Goal: Task Accomplishment & Management: Complete application form

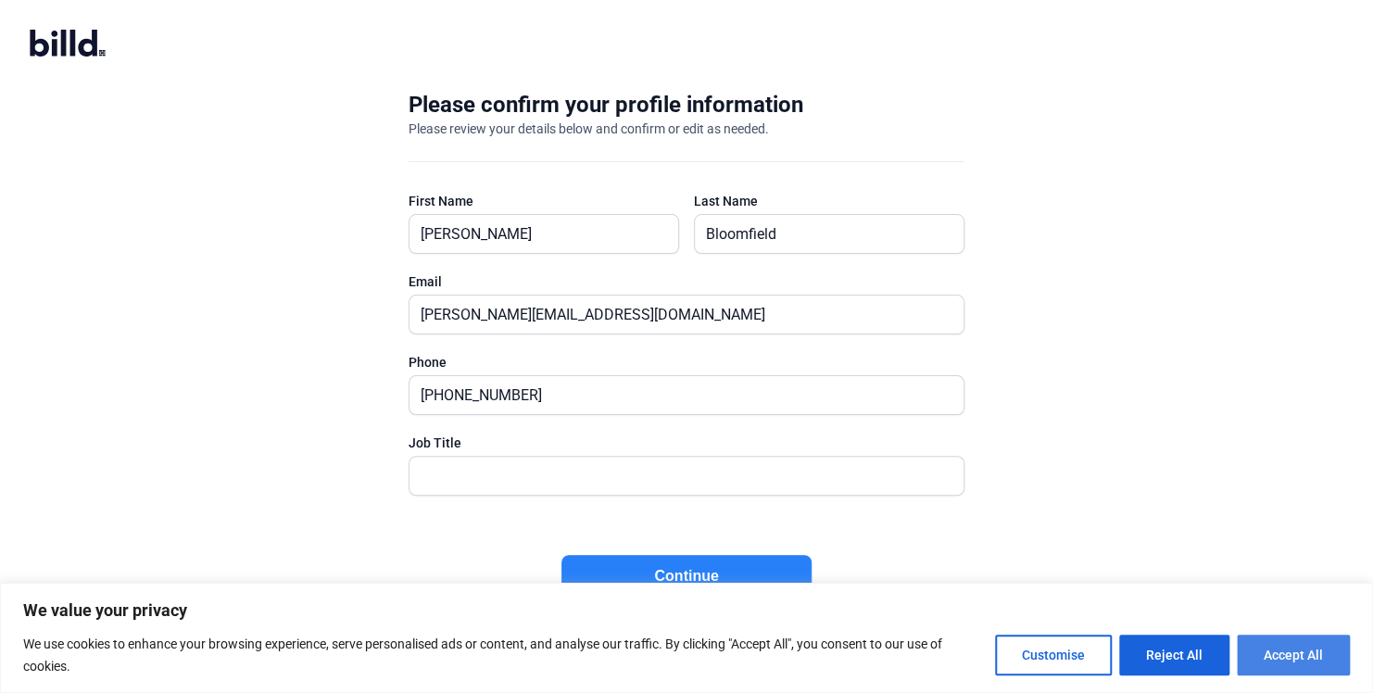
click at [1287, 654] on button "Accept All" at bounding box center [1292, 654] width 113 height 41
checkbox input "true"
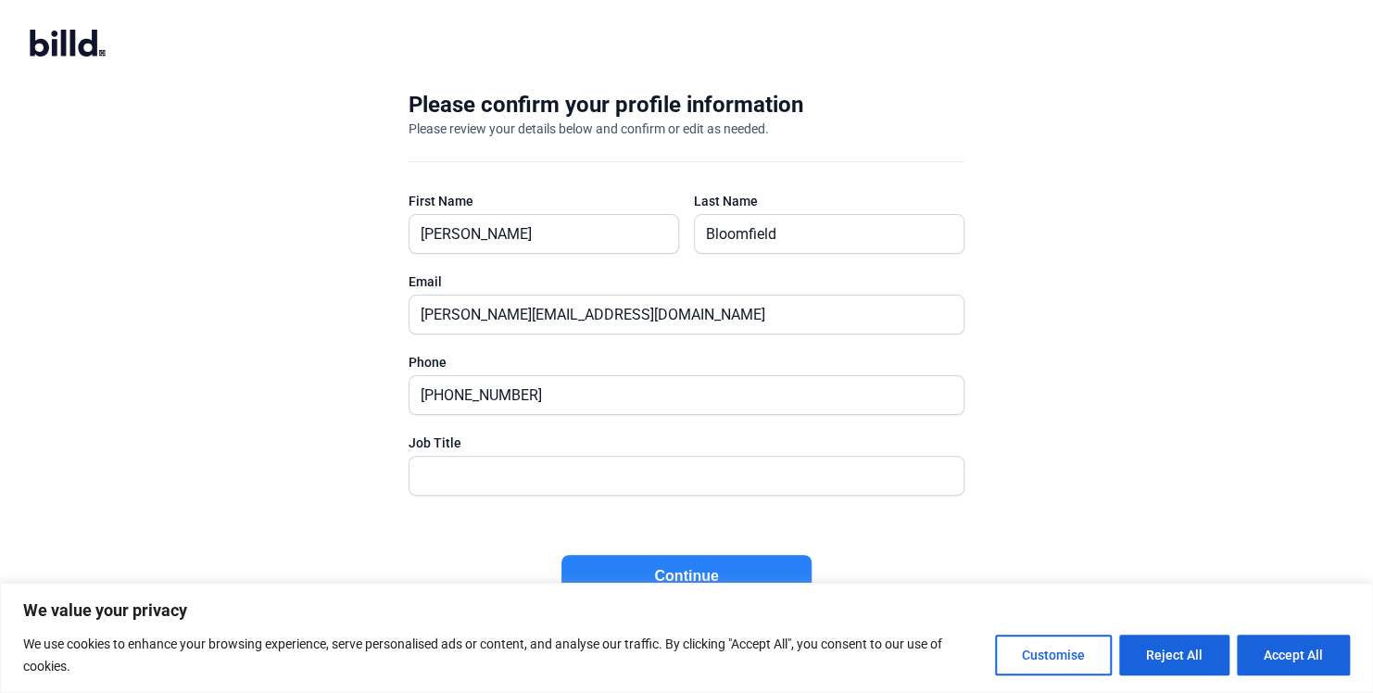
checkbox input "true"
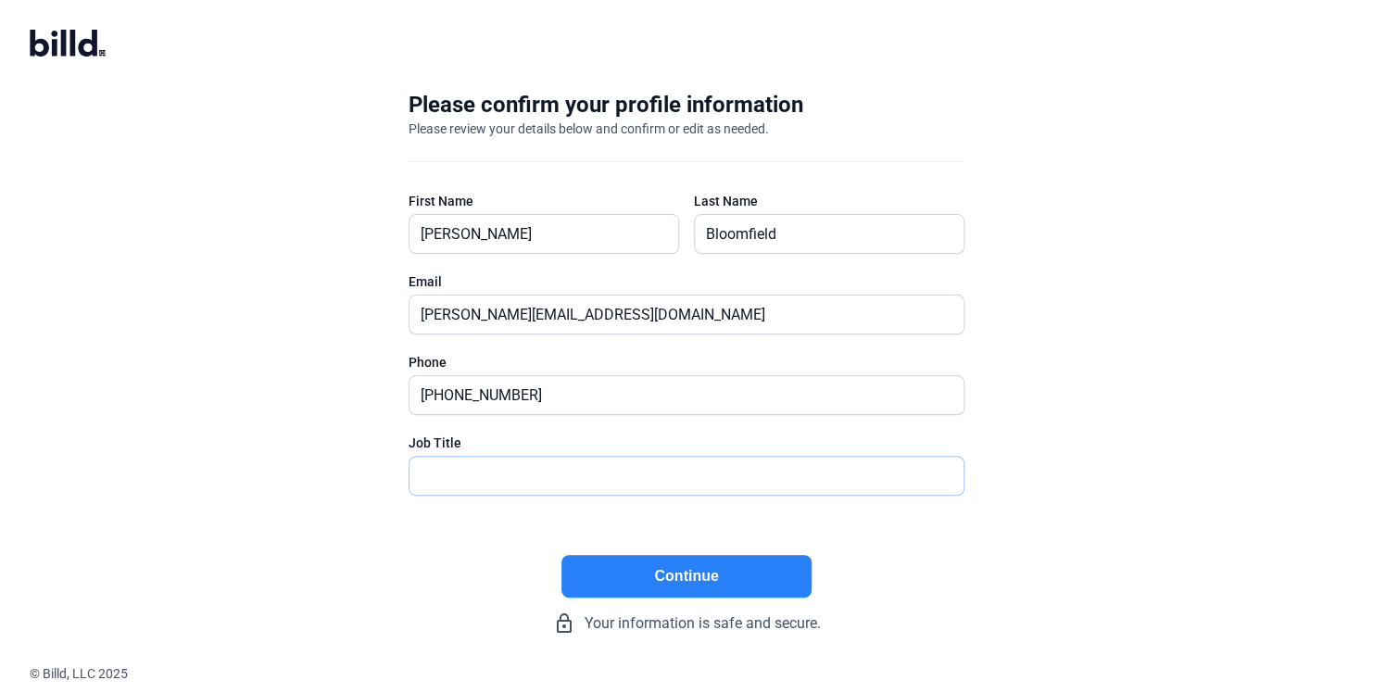
click at [550, 467] on input "text" at bounding box center [686, 476] width 554 height 38
type input "Owner"
click at [604, 570] on button "Continue" at bounding box center [686, 576] width 250 height 43
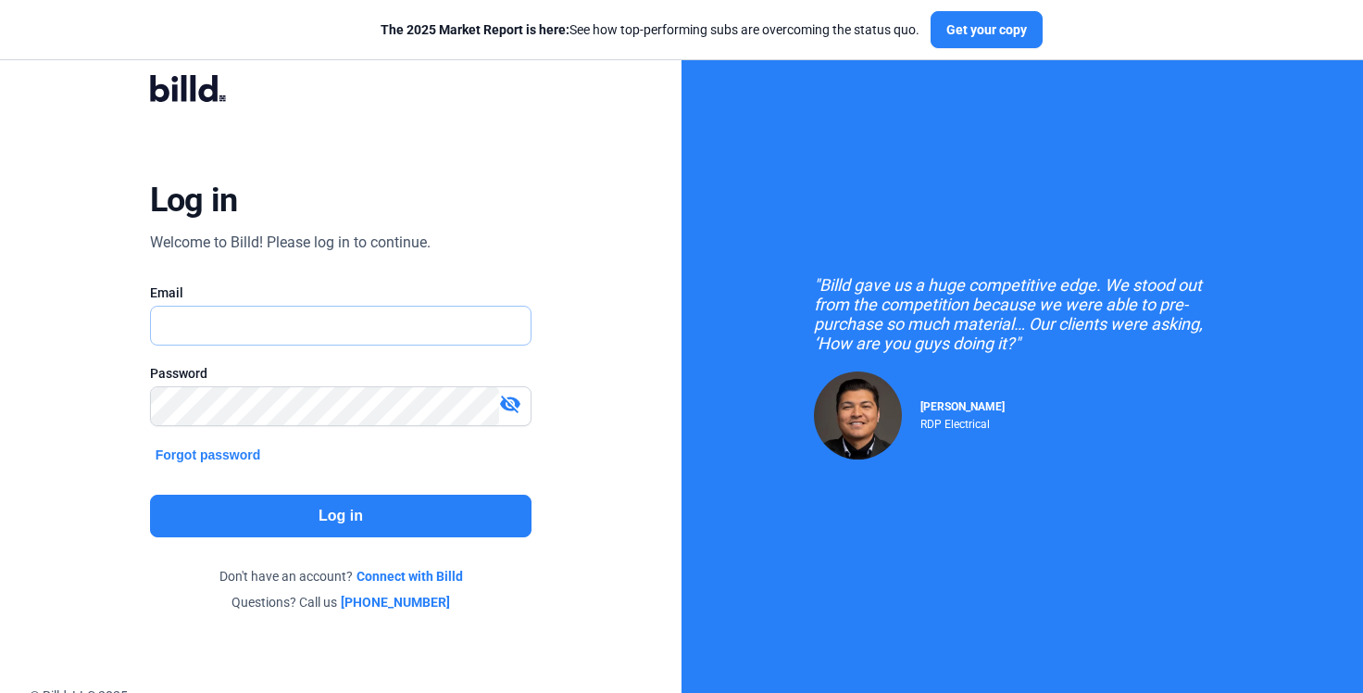
click at [399, 329] on input "text" at bounding box center [341, 326] width 381 height 38
type input "[PERSON_NAME][EMAIL_ADDRESS][DOMAIN_NAME]"
click at [307, 514] on button "Log in" at bounding box center [341, 516] width 382 height 43
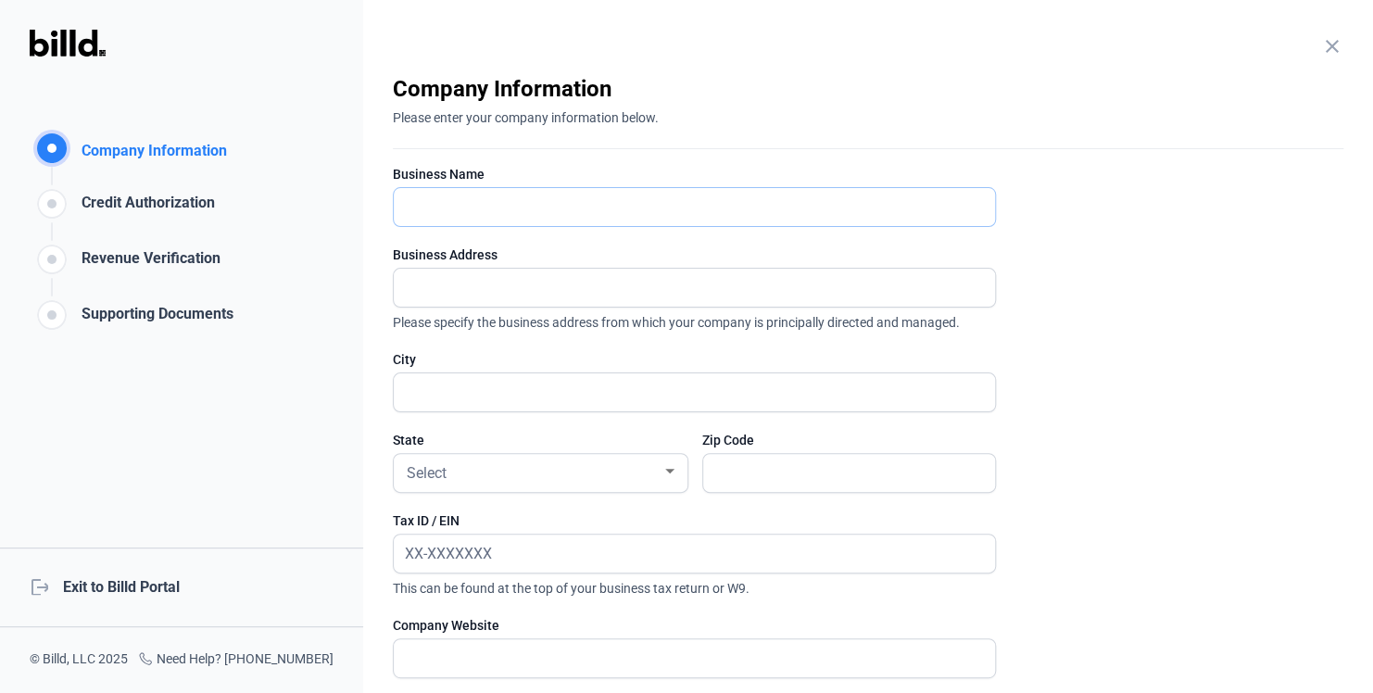
click at [642, 205] on input "text" at bounding box center [694, 207] width 601 height 38
click at [635, 214] on input "text" at bounding box center [694, 207] width 601 height 38
type input "[PERSON_NAME] Air Conditioning Co."
type input "[STREET_ADDRESS]"
type input "Phoenix"
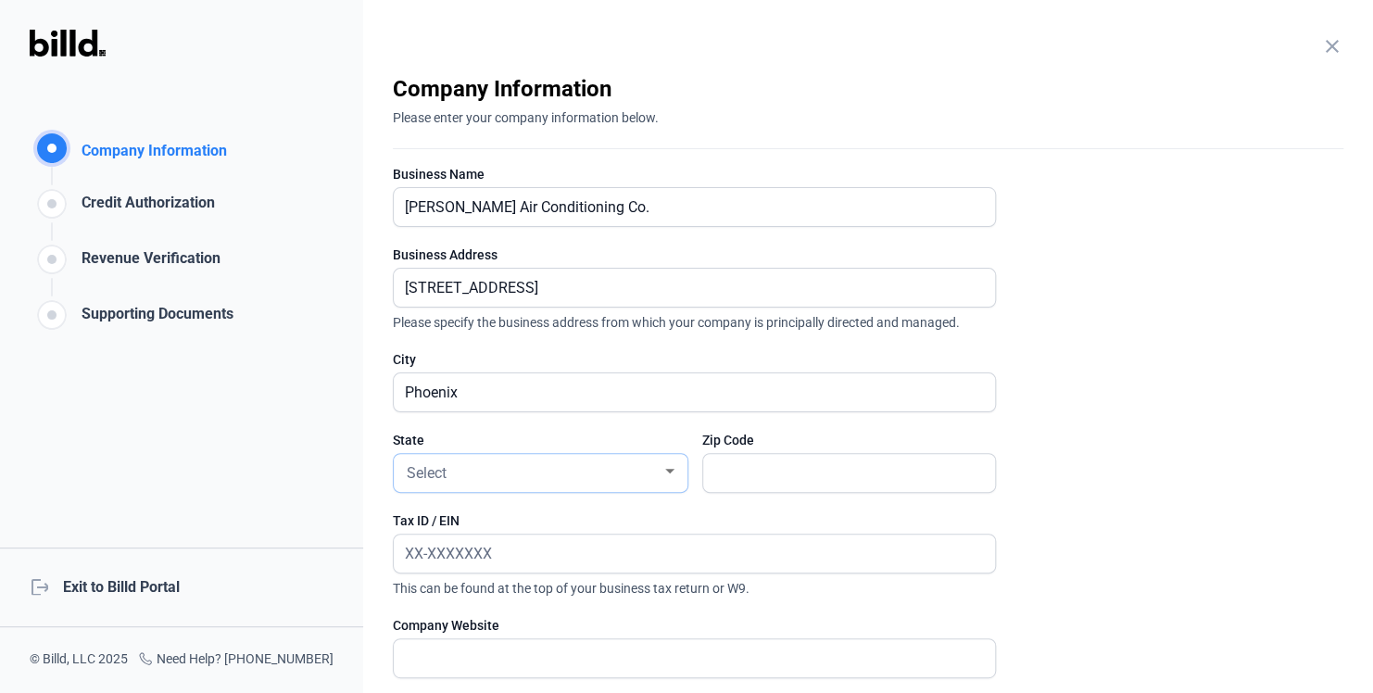
click at [663, 470] on div at bounding box center [669, 471] width 17 height 15
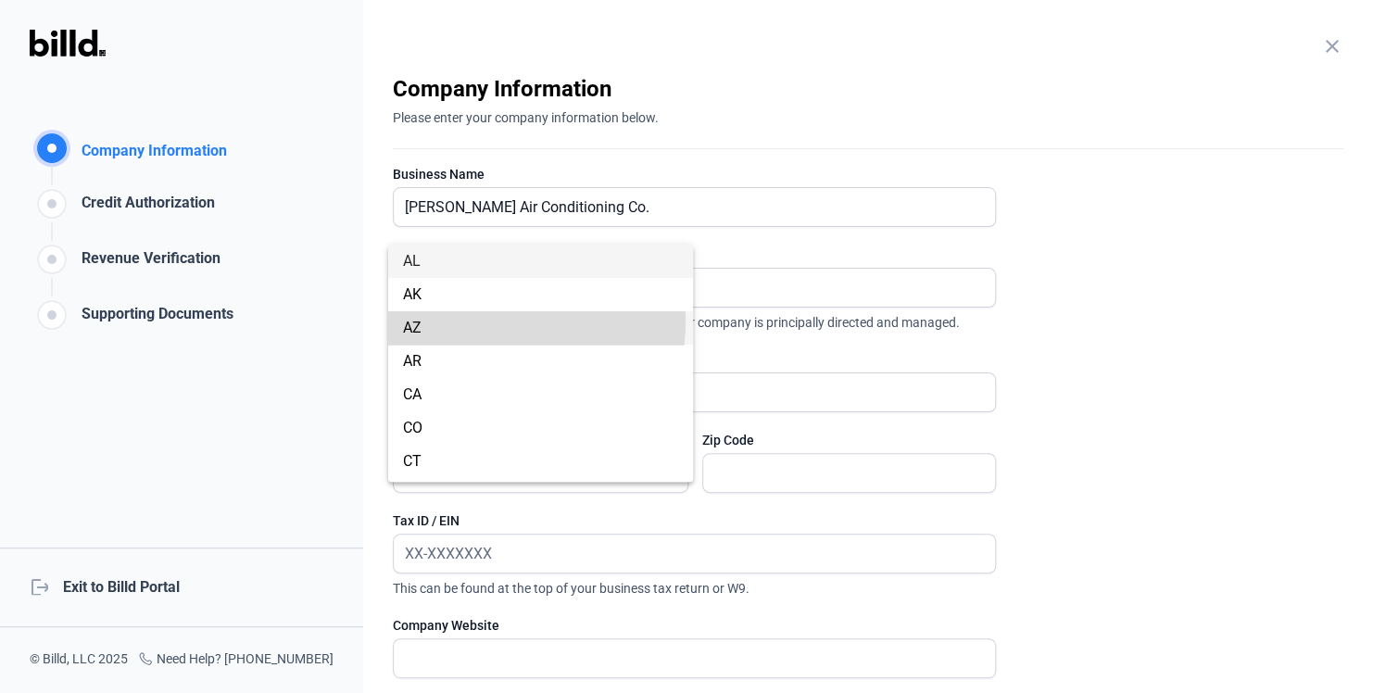
click at [463, 320] on span "AZ" at bounding box center [540, 327] width 275 height 33
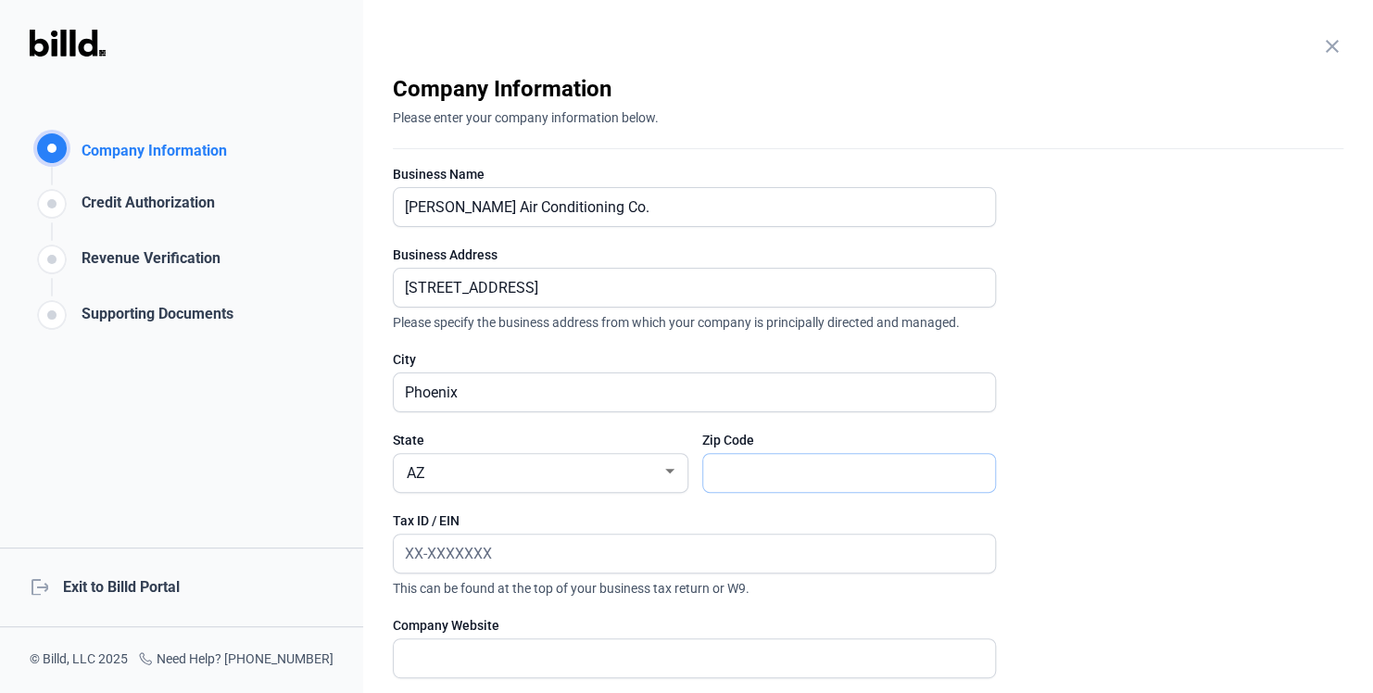
click at [728, 469] on input "text" at bounding box center [849, 473] width 292 height 38
type input "85020"
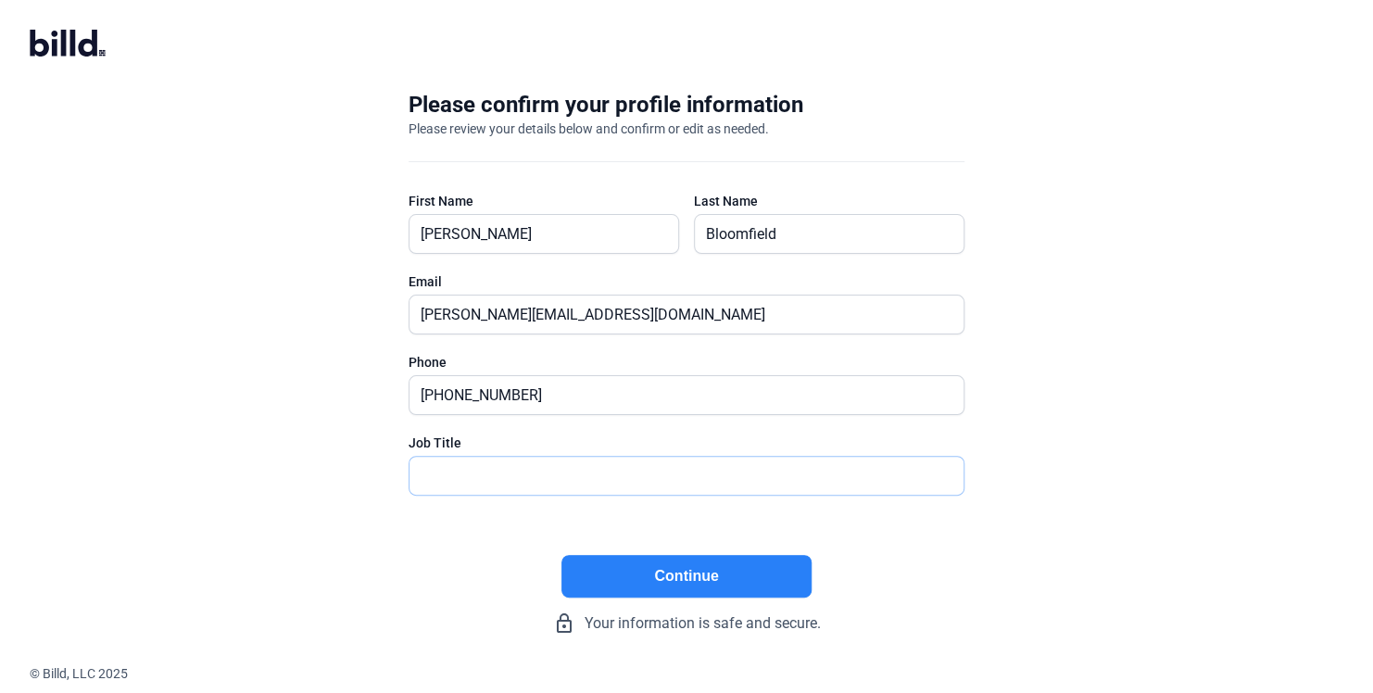
click at [479, 467] on input "text" at bounding box center [675, 476] width 533 height 38
type input "Owner"
click at [382, 482] on div "Please confirm your profile information Please review your details below and co…" at bounding box center [686, 362] width 615 height 604
click at [746, 583] on button "Continue" at bounding box center [686, 576] width 250 height 43
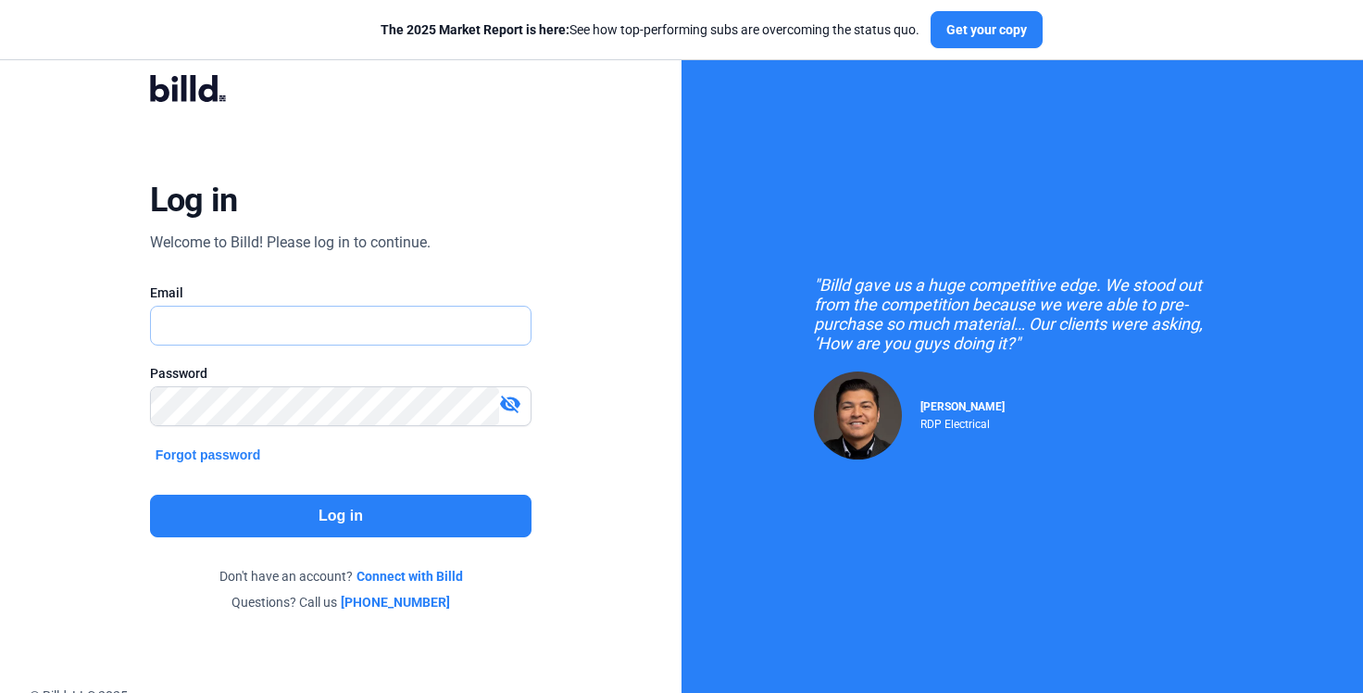
click at [367, 332] on input "text" at bounding box center [341, 326] width 381 height 38
type input "[PERSON_NAME][EMAIL_ADDRESS][DOMAIN_NAME]"
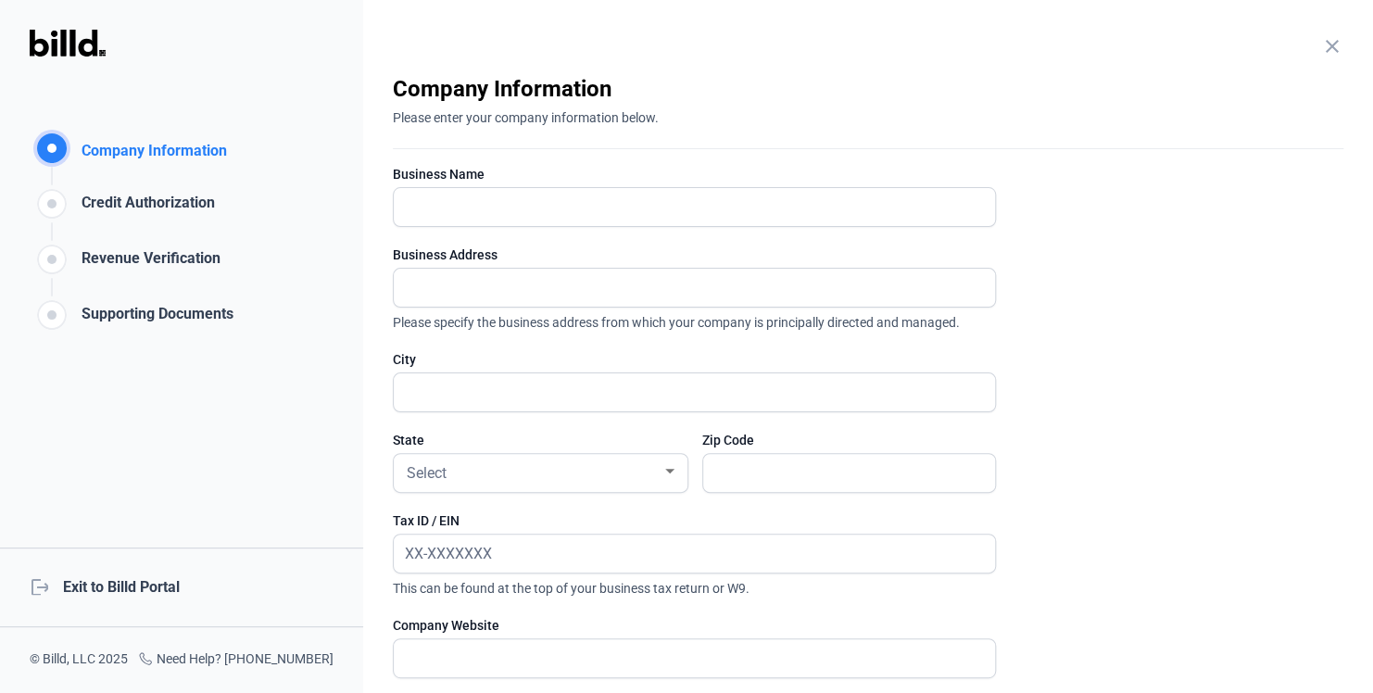
click at [547, 212] on input "text" at bounding box center [694, 207] width 601 height 38
click at [566, 215] on input "text" at bounding box center [694, 207] width 601 height 38
type input "[PERSON_NAME] Air Conditioning Co."
type input "[STREET_ADDRESS]"
type input "Phoenix"
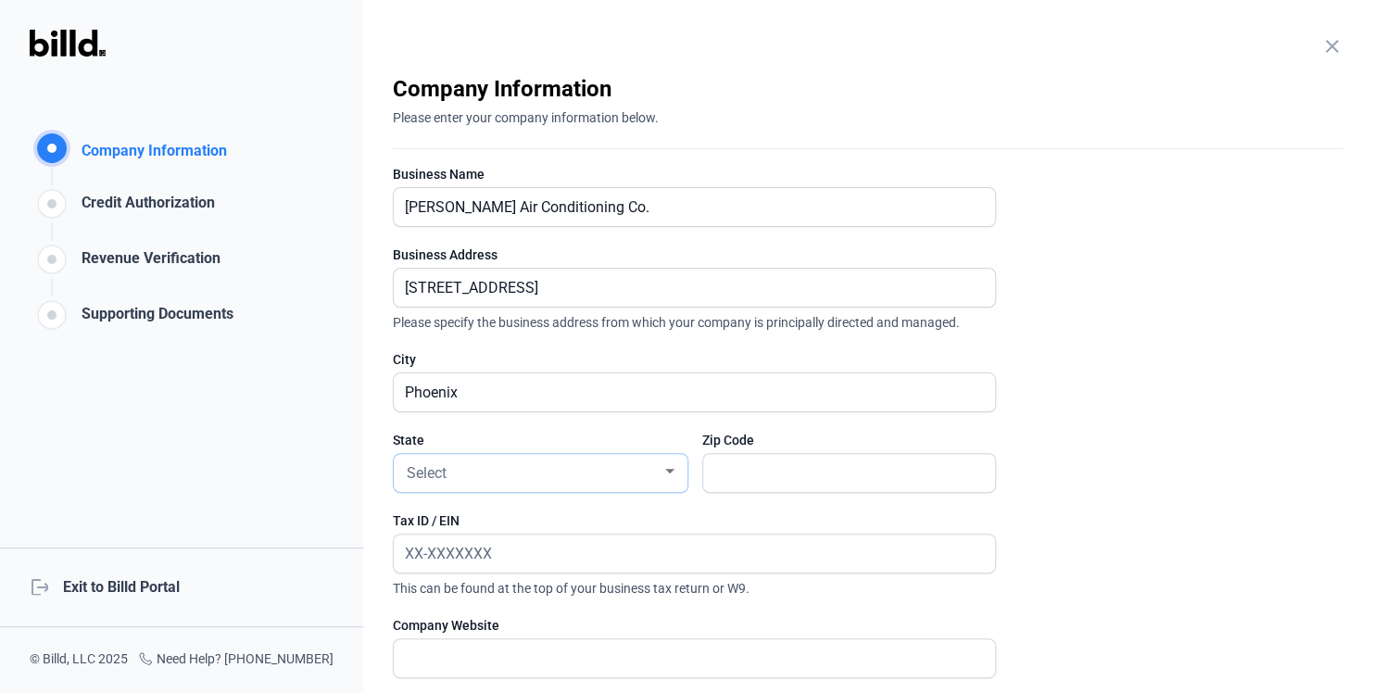
click at [546, 470] on div "Select" at bounding box center [532, 471] width 258 height 26
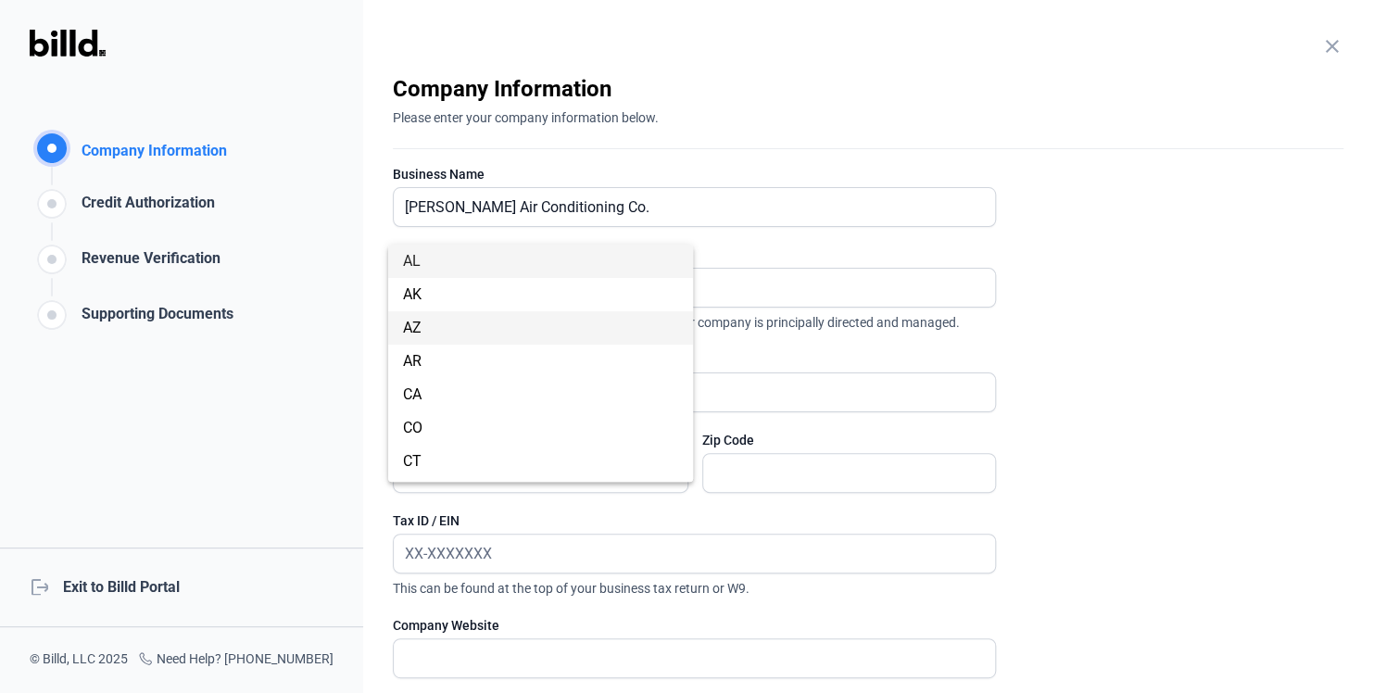
click at [455, 336] on span "AZ" at bounding box center [540, 327] width 275 height 33
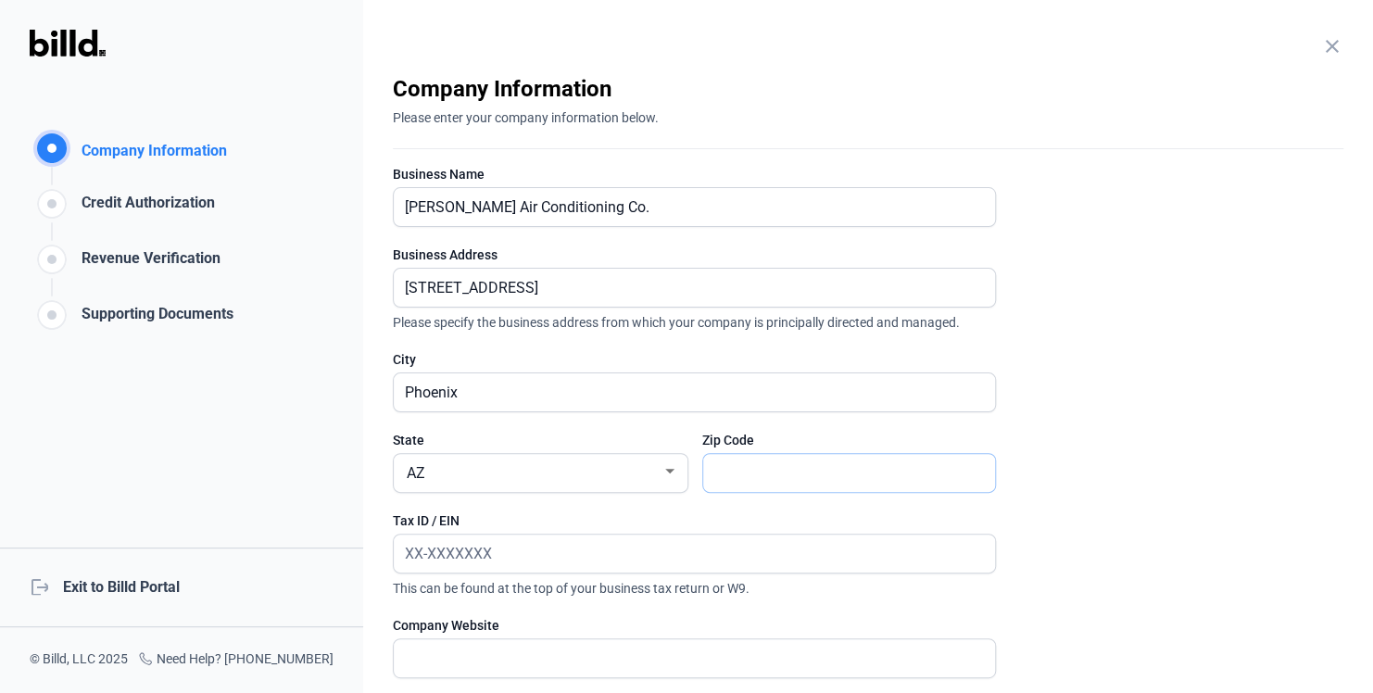
click at [718, 478] on input "text" at bounding box center [849, 473] width 292 height 38
type input "85020"
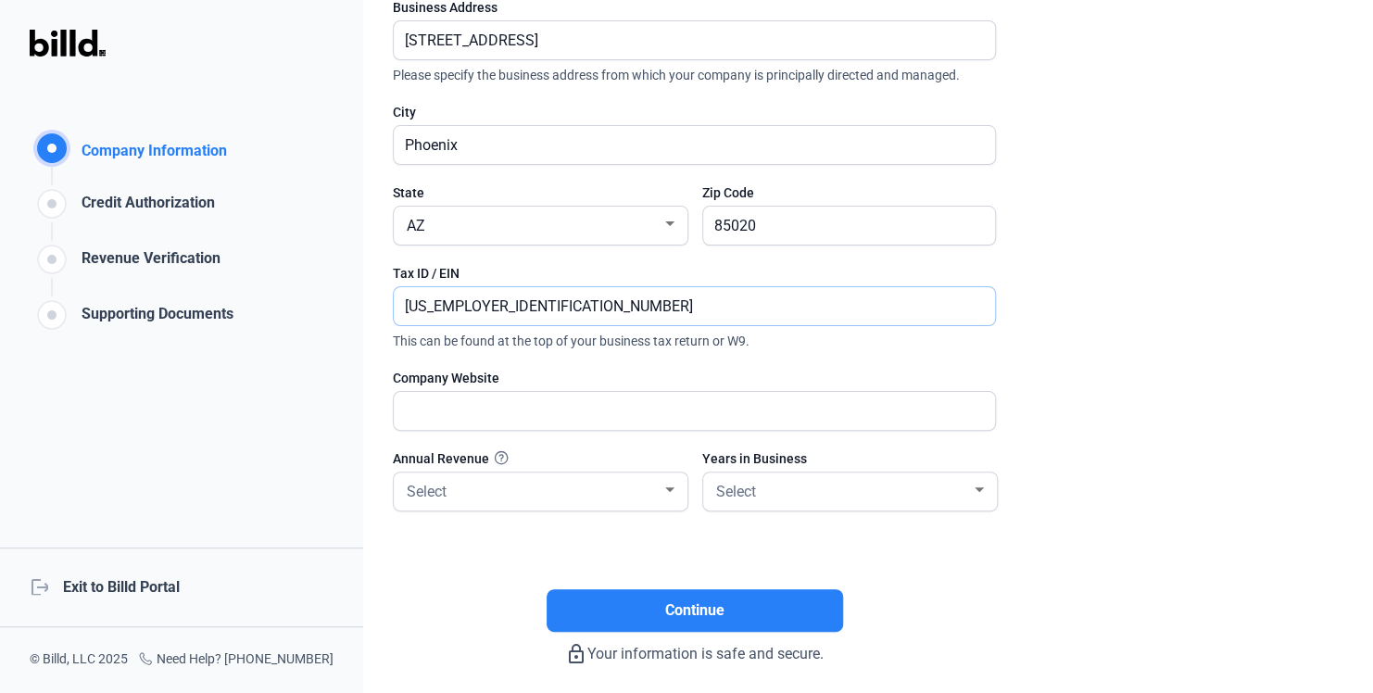
scroll to position [248, 0]
type input "86-0251807"
click at [623, 420] on input "text" at bounding box center [694, 410] width 601 height 38
type input "www.leecollinsac.com"
click at [558, 486] on div "Select" at bounding box center [532, 489] width 258 height 26
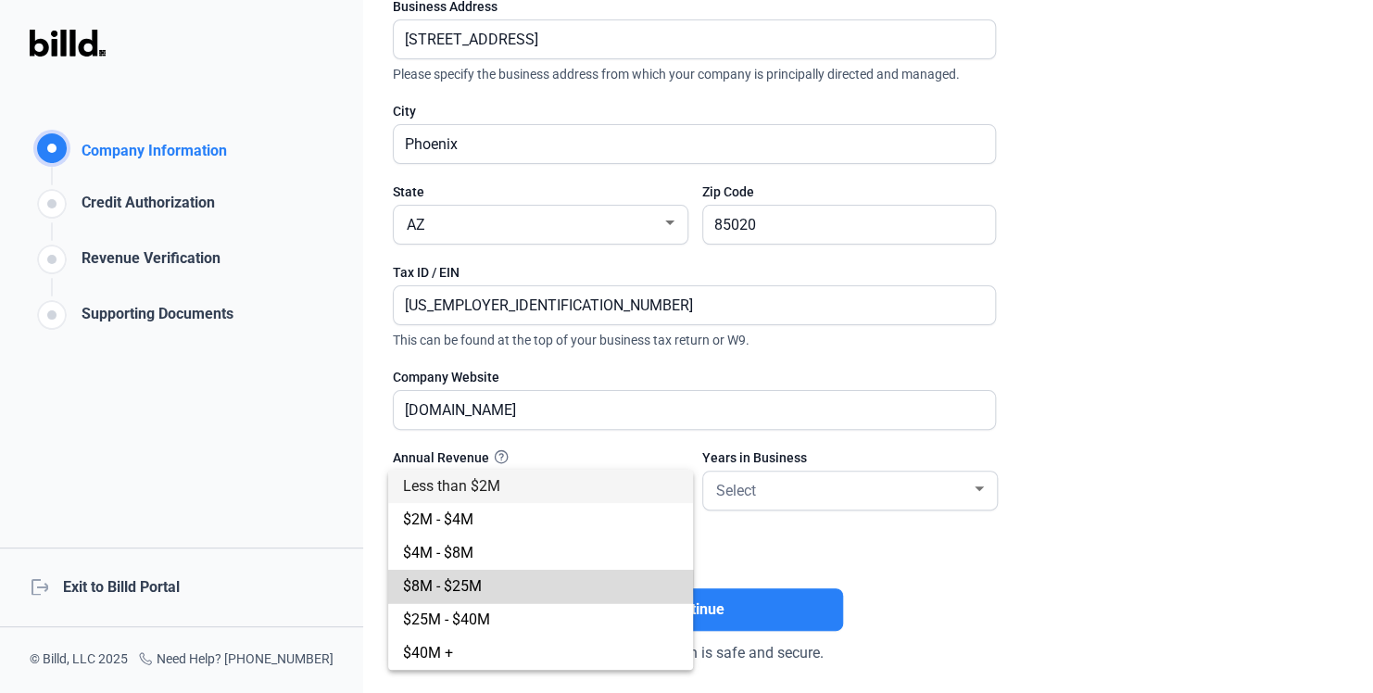
click at [486, 580] on span "$8M - $25M" at bounding box center [540, 586] width 275 height 33
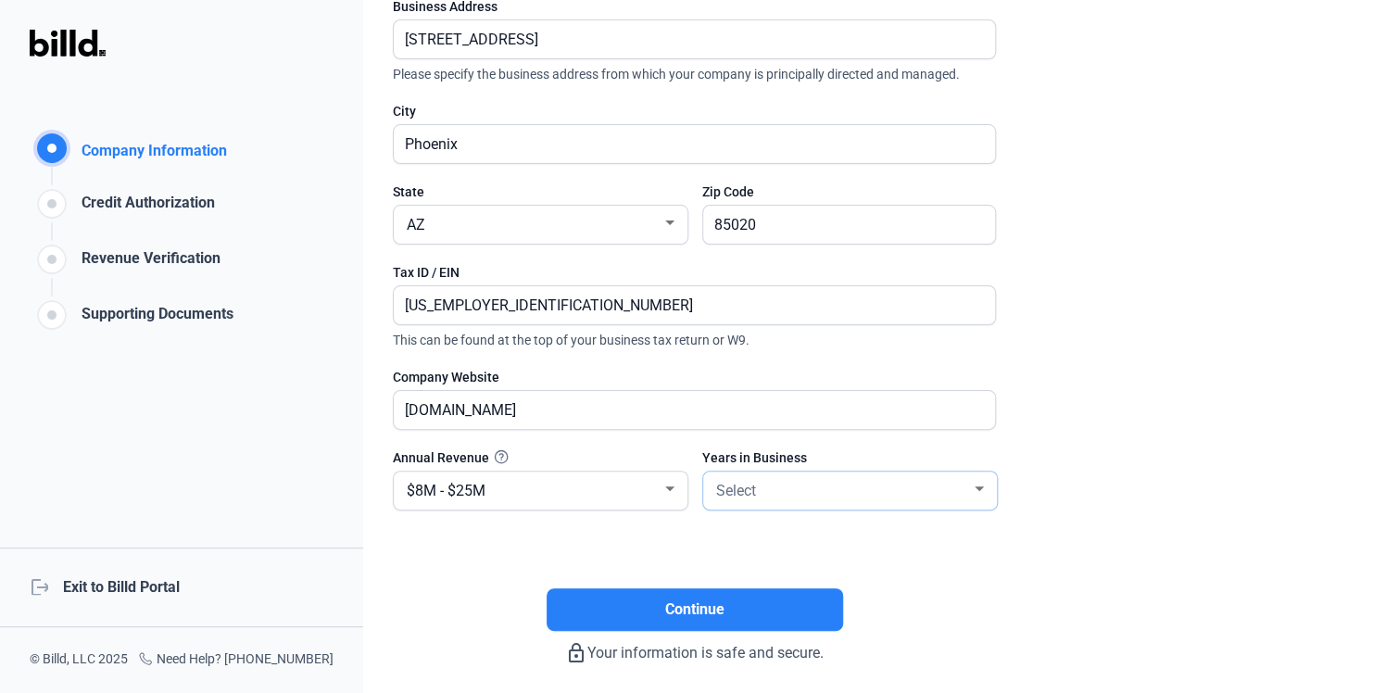
click at [739, 483] on span "Select" at bounding box center [736, 491] width 40 height 18
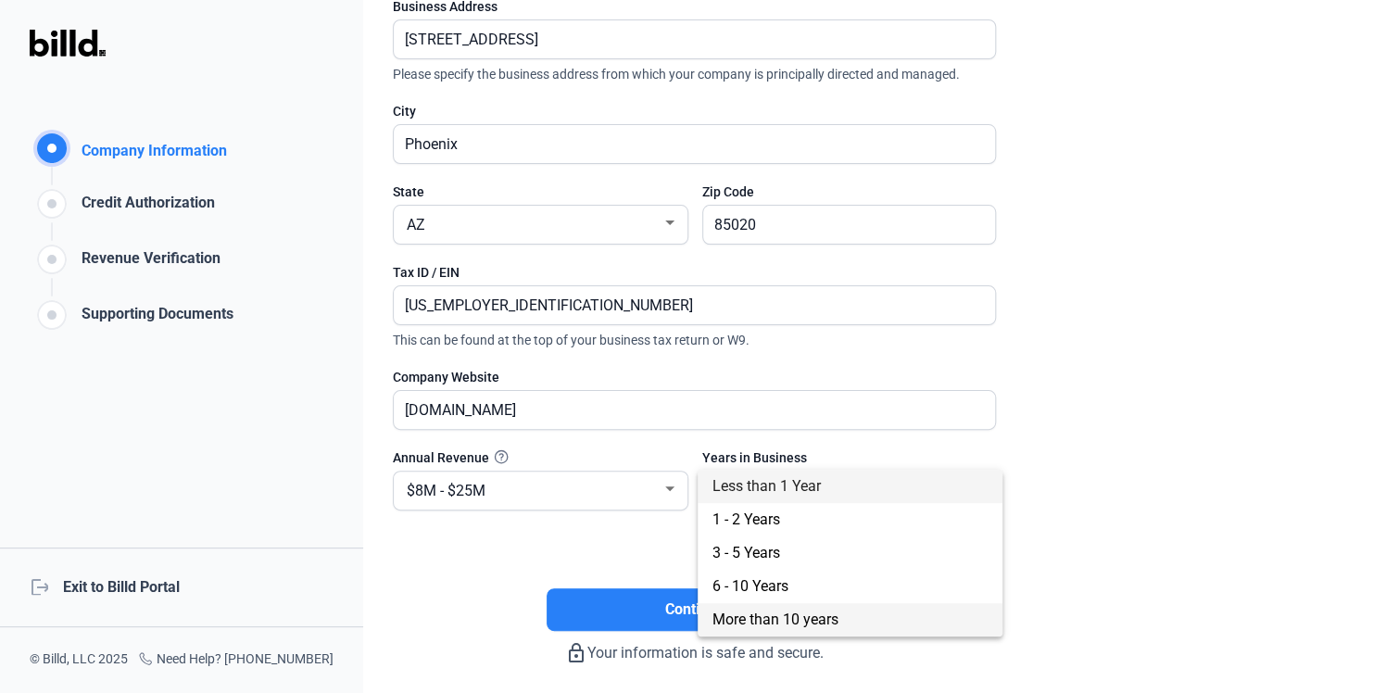
click at [761, 615] on span "More than 10 years" at bounding box center [775, 619] width 126 height 18
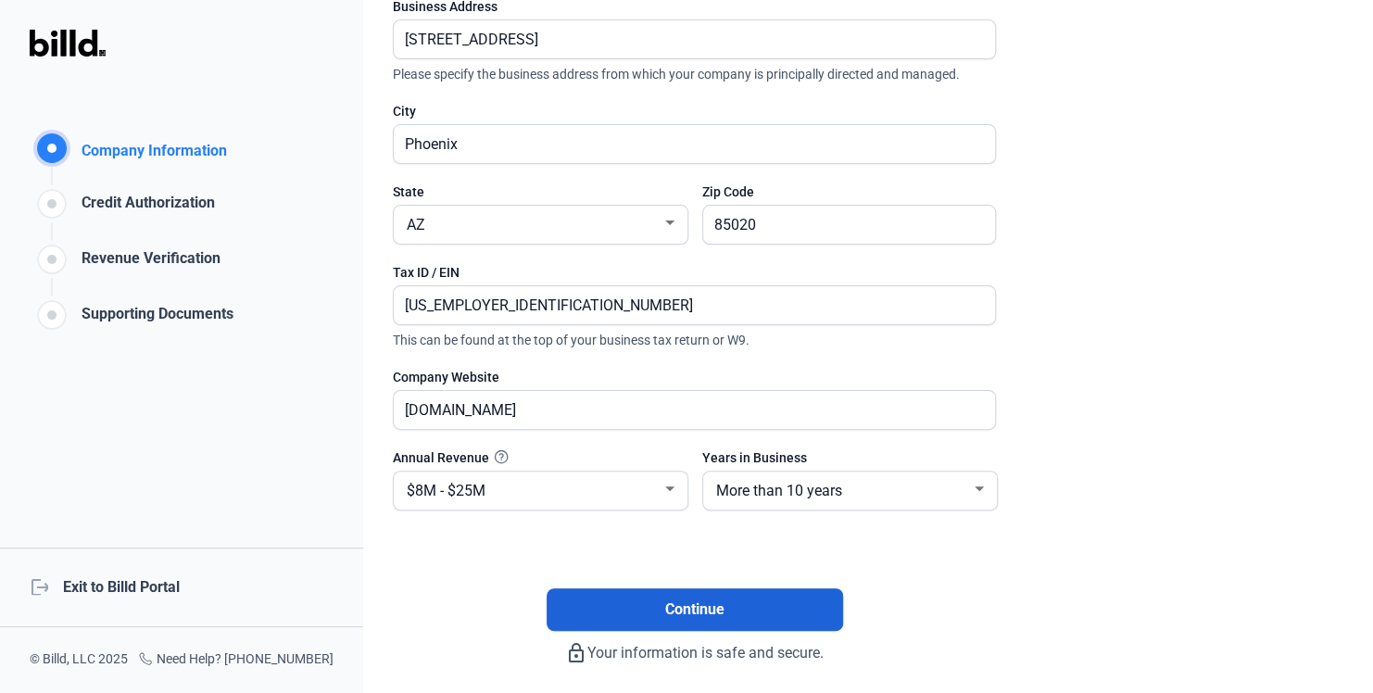
click at [771, 608] on button "Continue" at bounding box center [694, 609] width 296 height 43
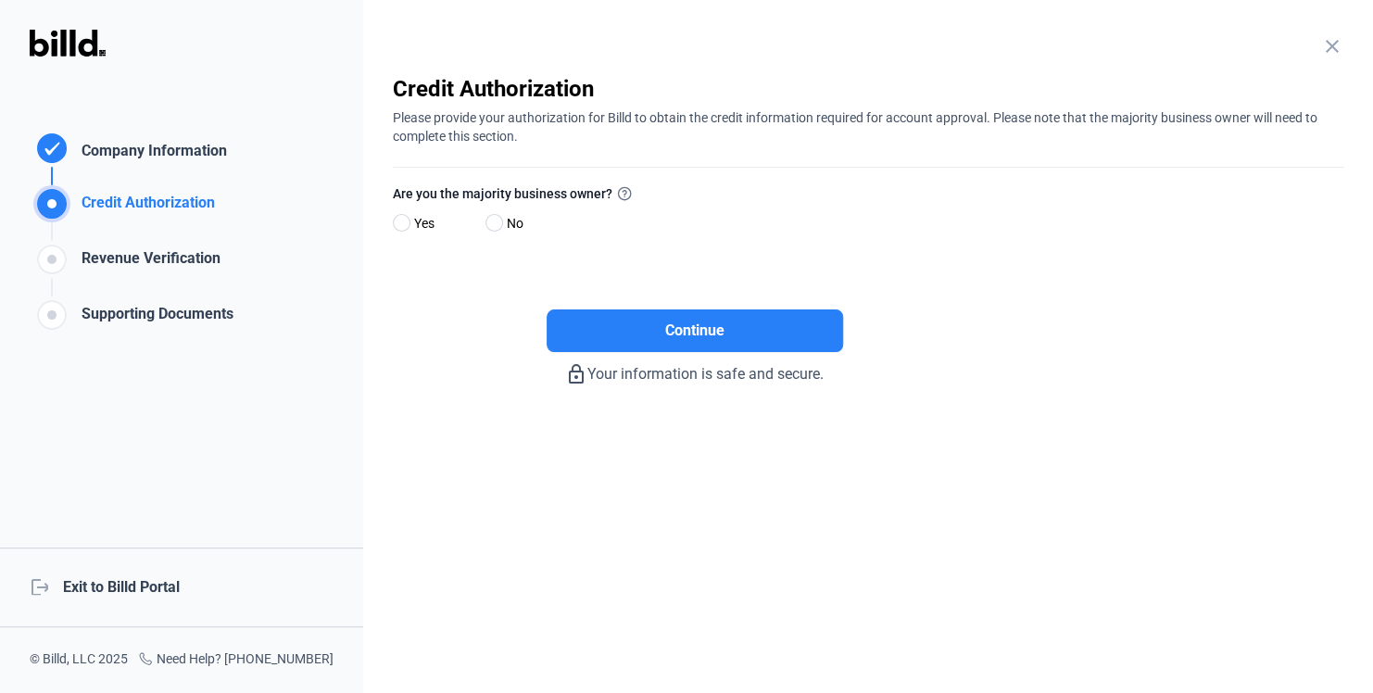
scroll to position [0, 0]
click at [405, 222] on span at bounding box center [402, 223] width 18 height 18
click at [405, 222] on input "Yes" at bounding box center [400, 224] width 14 height 14
radio input "true"
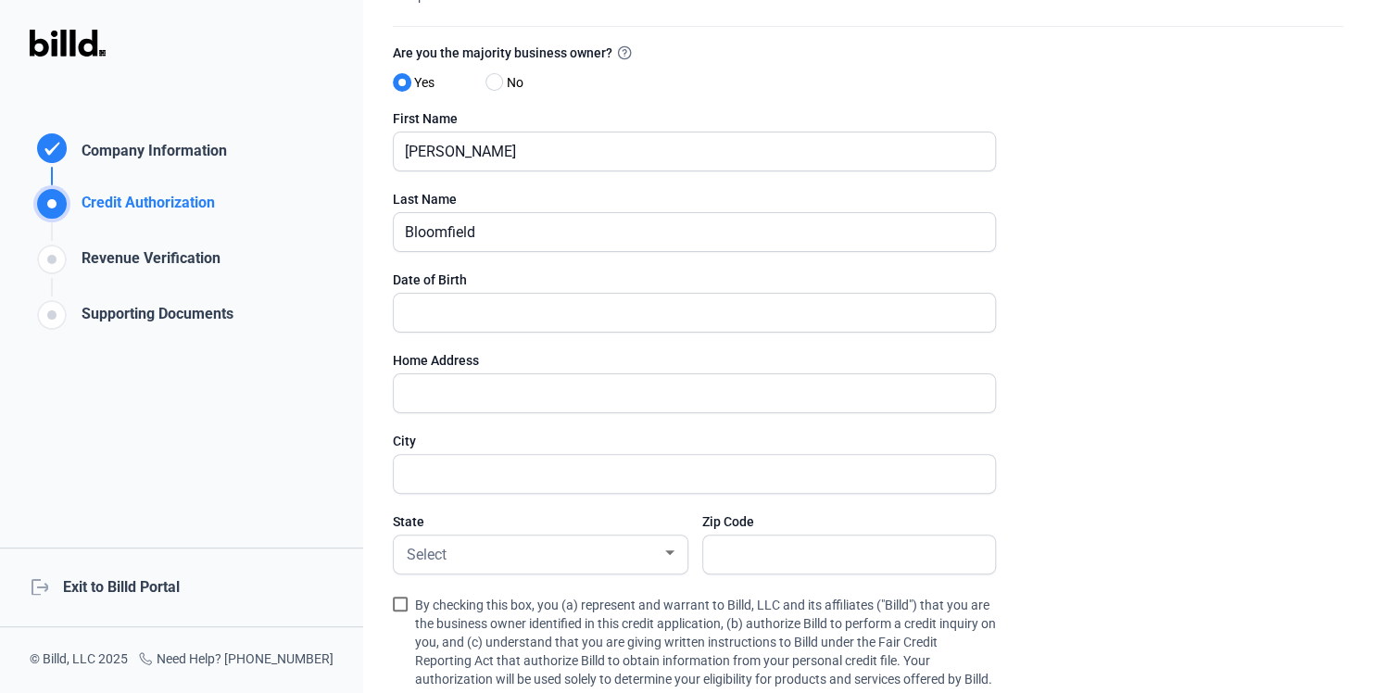
scroll to position [144, 0]
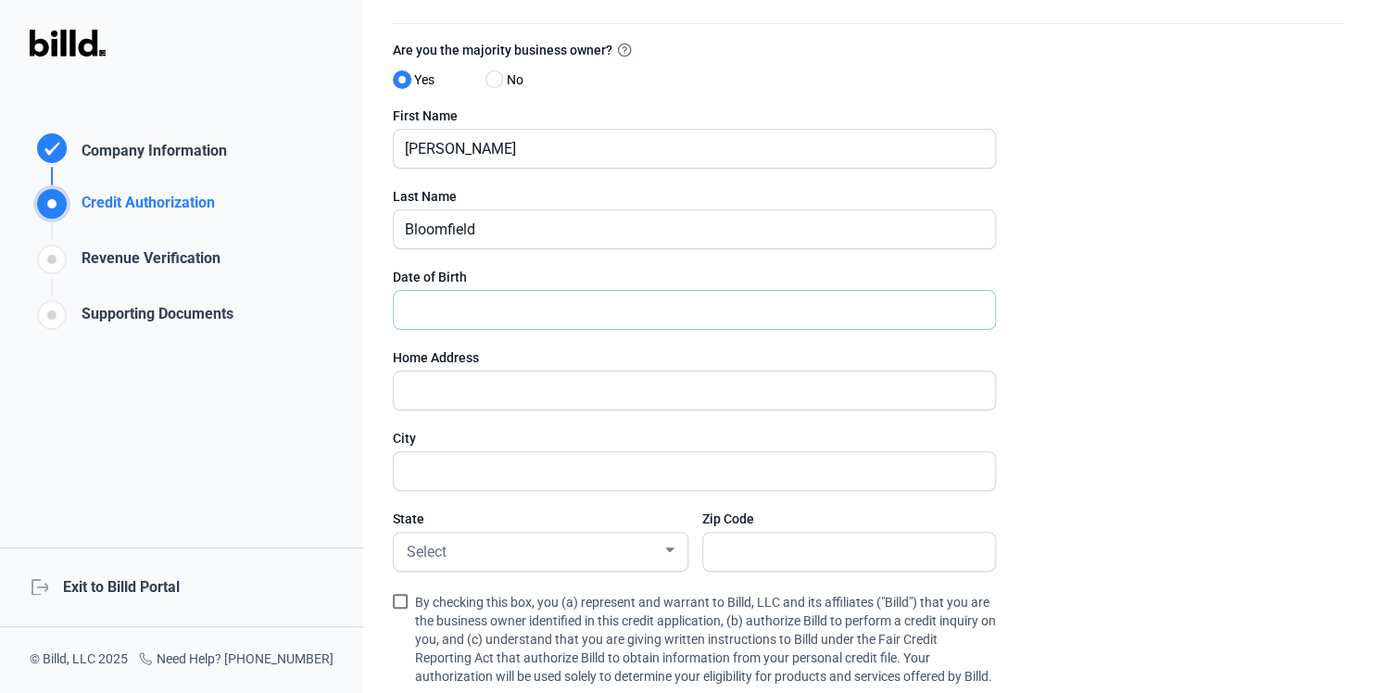
click at [416, 319] on input "text" at bounding box center [684, 310] width 581 height 38
type input "03/14/1983"
click at [552, 389] on input "3119 Luke Moser" at bounding box center [684, 390] width 581 height 38
type input "3119 Luke Moser Rd"
type input "Columbia"
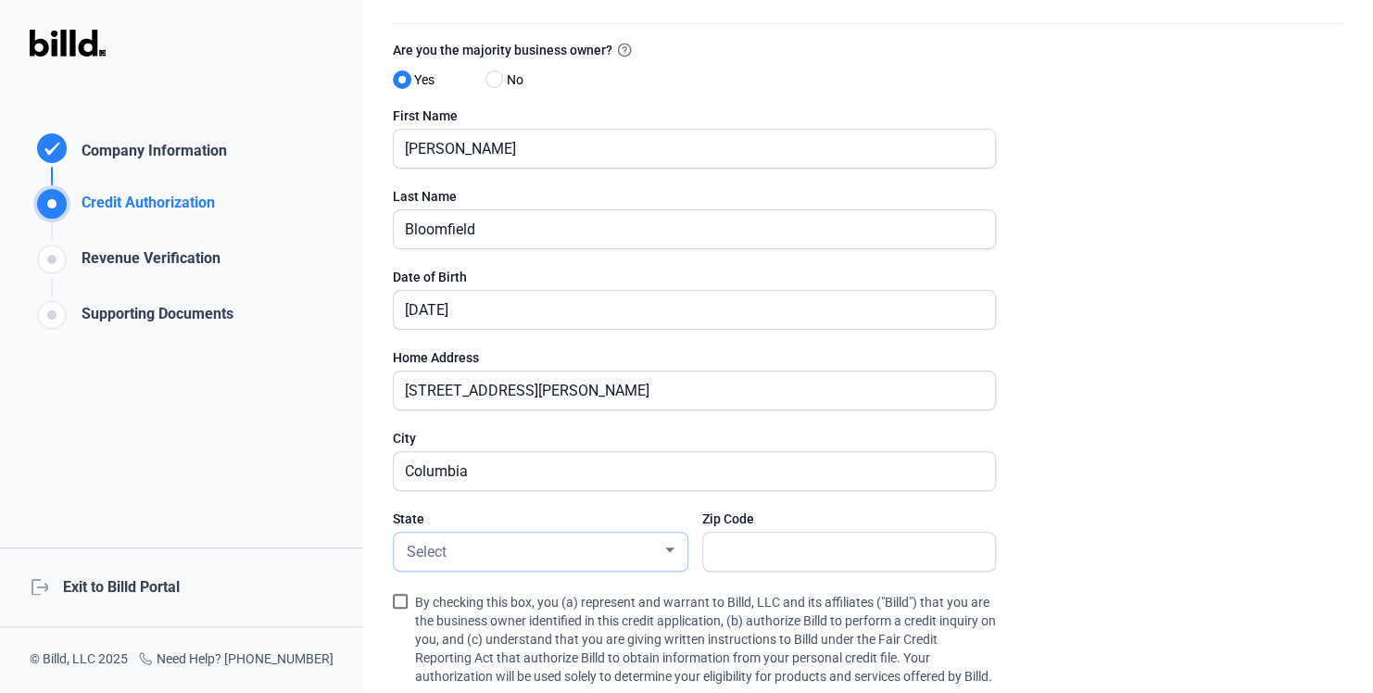
click at [556, 537] on div "Select" at bounding box center [532, 550] width 258 height 26
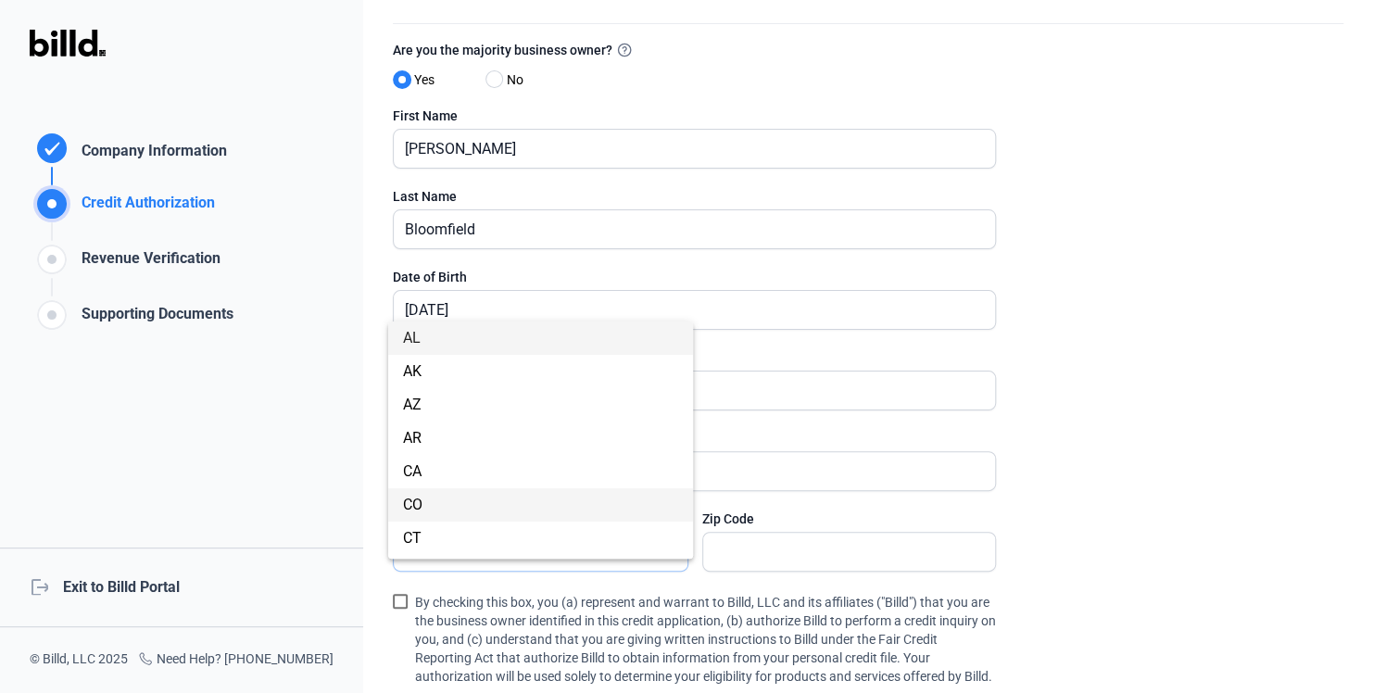
scroll to position [1197, 0]
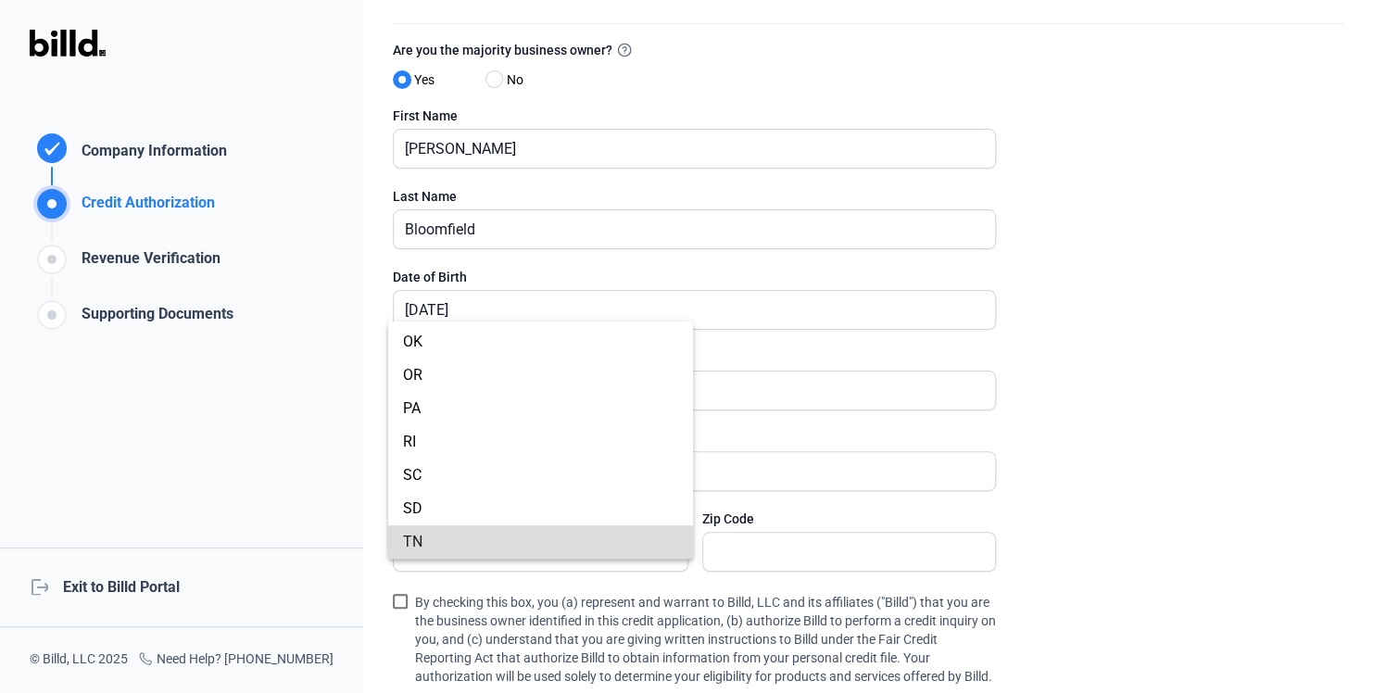
click at [556, 537] on span "TN" at bounding box center [540, 541] width 275 height 33
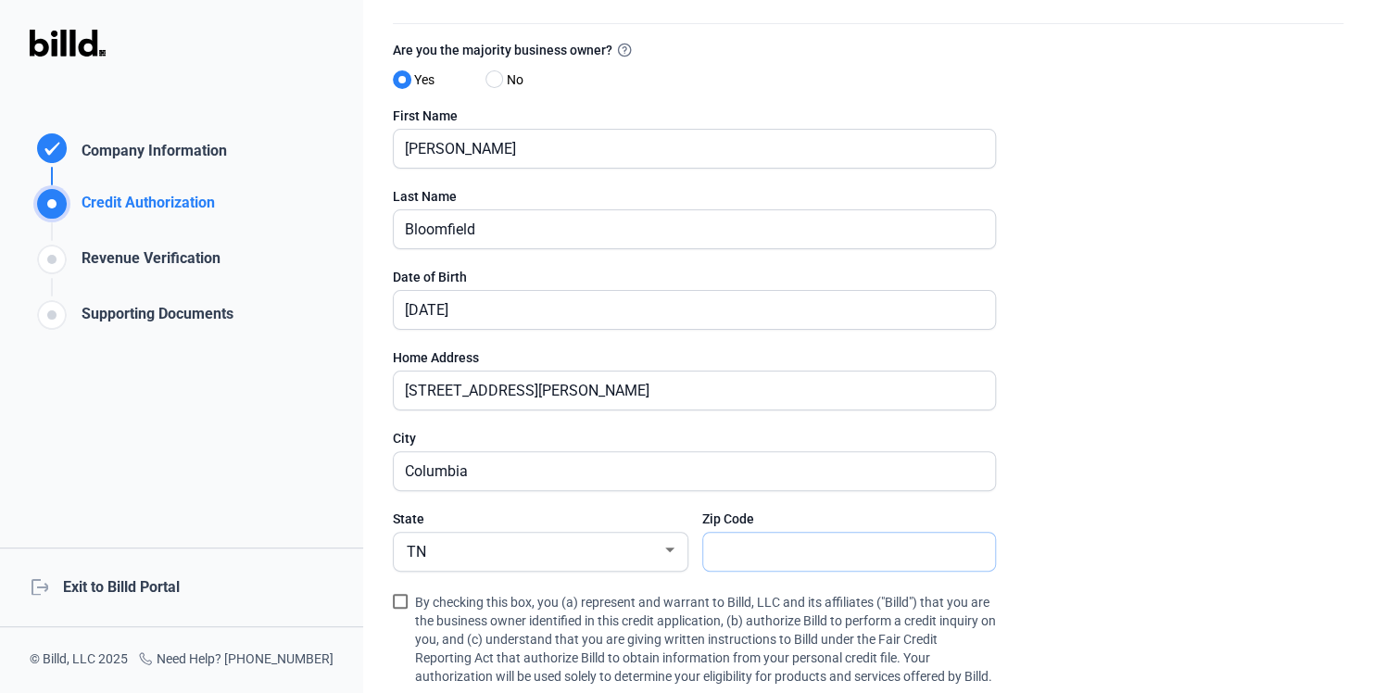
click at [735, 545] on input "text" at bounding box center [839, 552] width 272 height 38
type input "38401"
click at [400, 600] on span at bounding box center [400, 601] width 15 height 15
click at [0, 0] on input "By checking this box, you (a) represent and warrant to Billd, LLC and its affil…" at bounding box center [0, 0] width 0 height 0
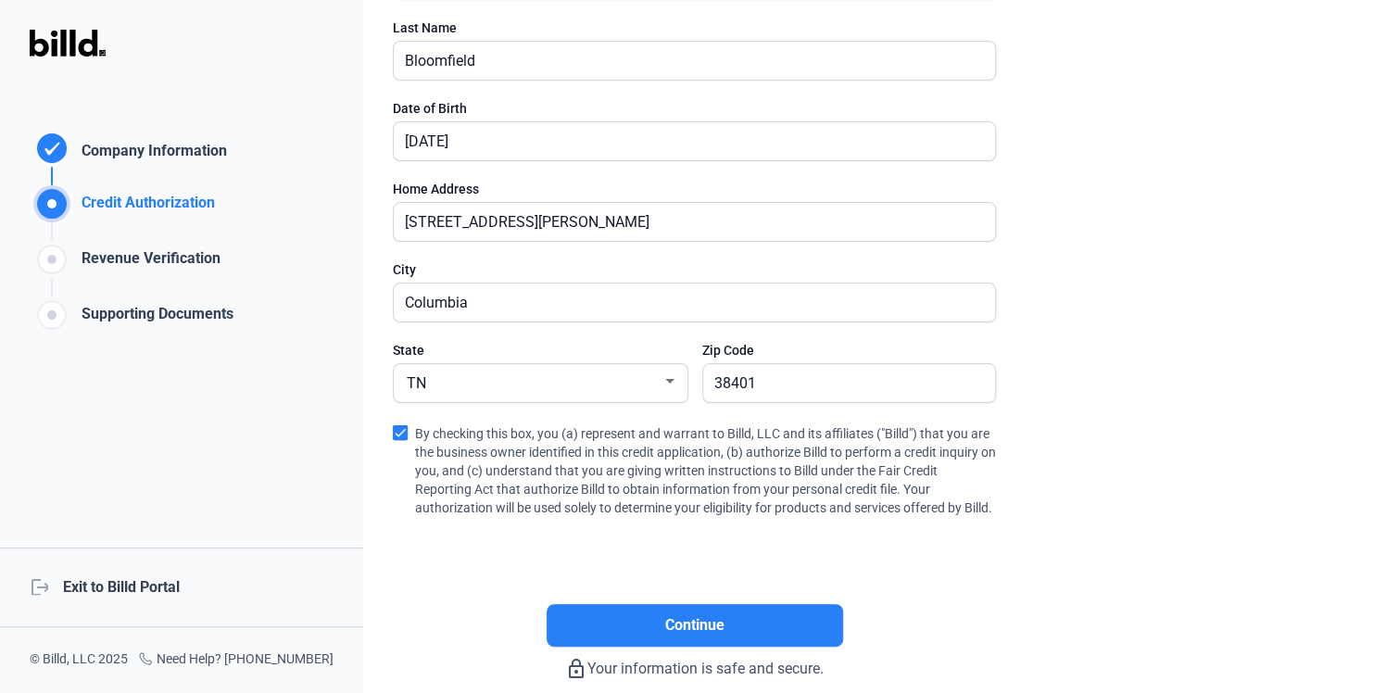
scroll to position [417, 0]
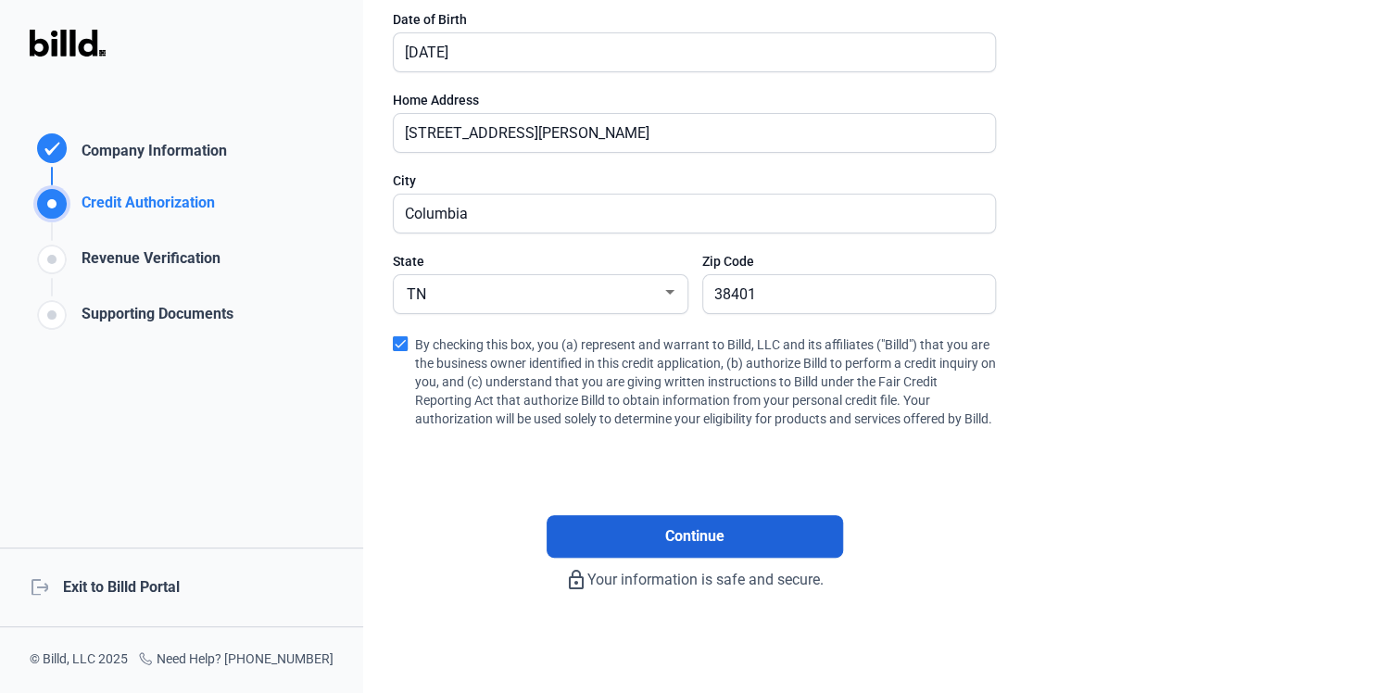
click at [738, 537] on button "Continue" at bounding box center [694, 536] width 296 height 43
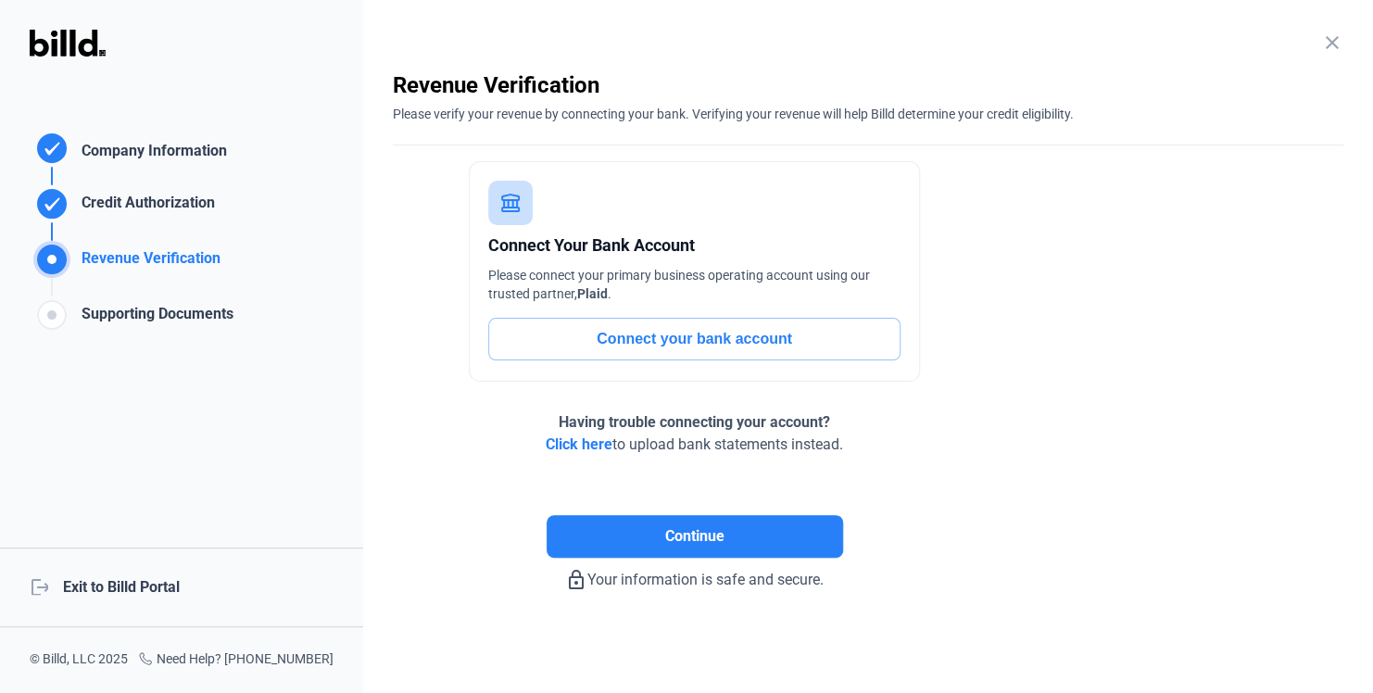
scroll to position [3, 0]
click at [693, 345] on button "Connect your bank account" at bounding box center [694, 340] width 412 height 43
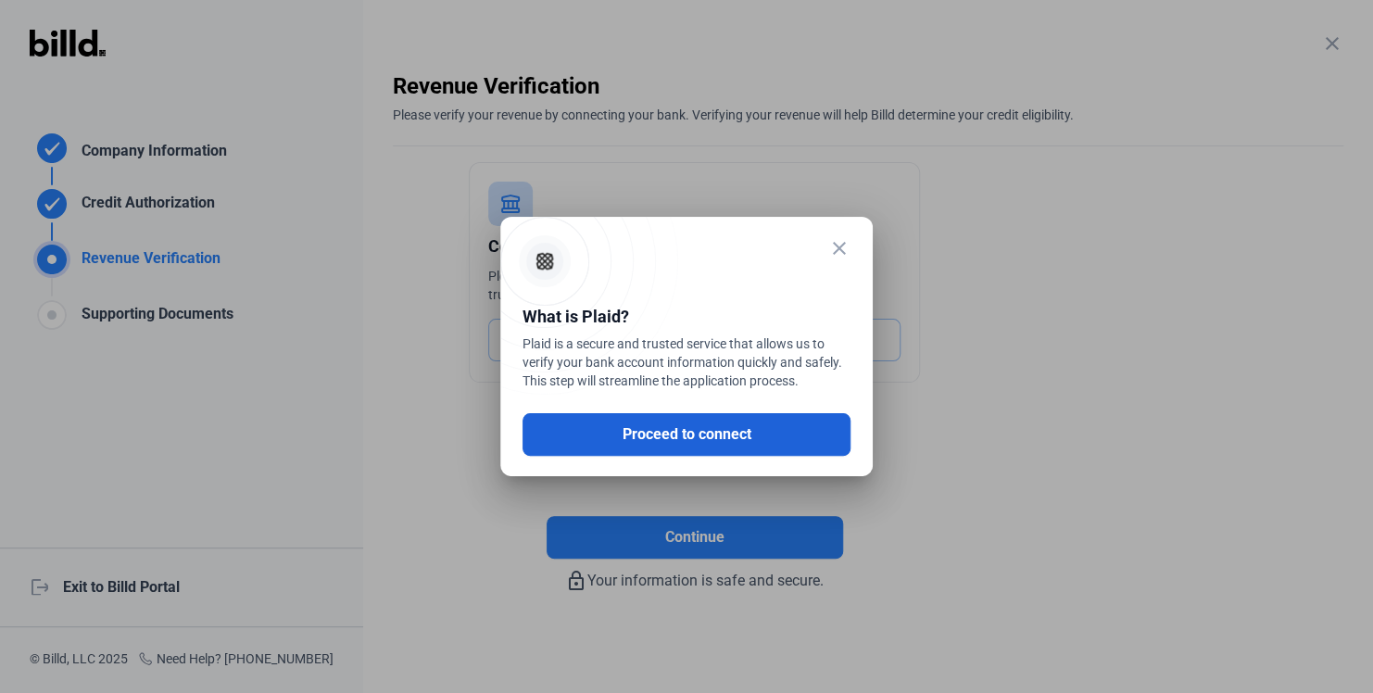
click at [683, 433] on button "Proceed to connect" at bounding box center [686, 434] width 328 height 43
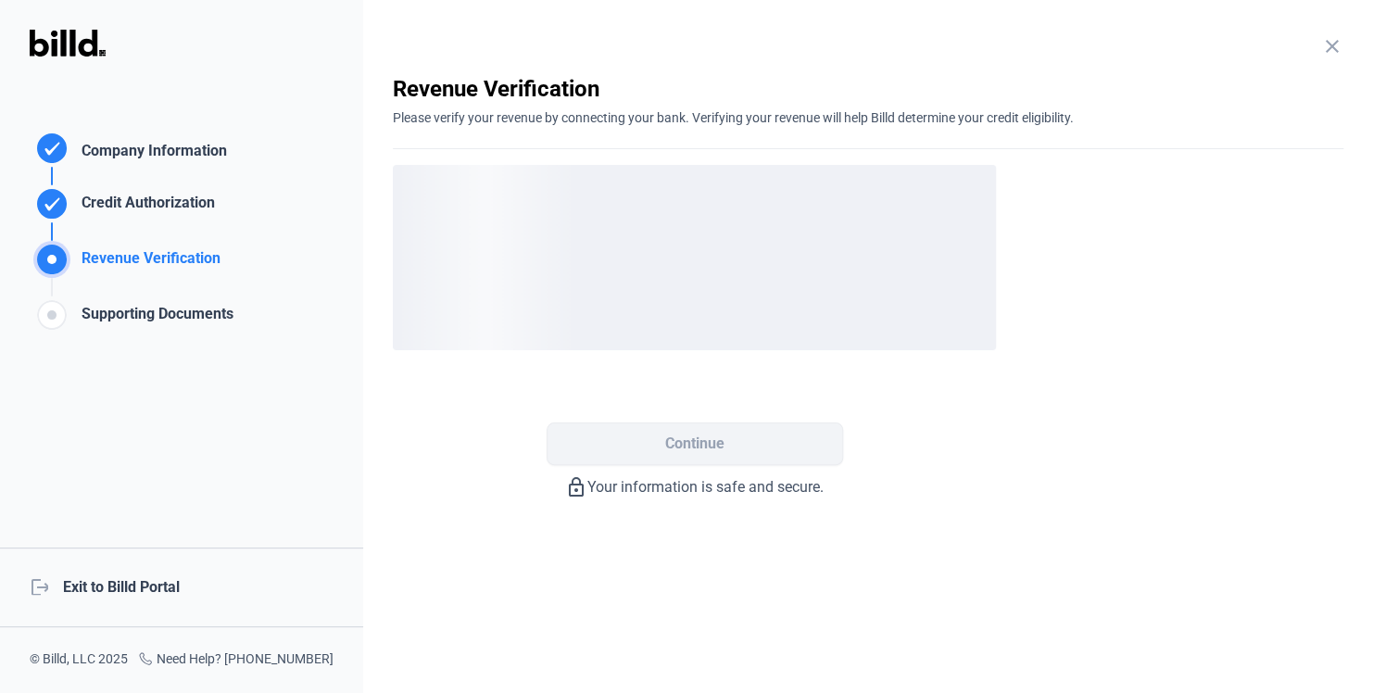
scroll to position [0, 0]
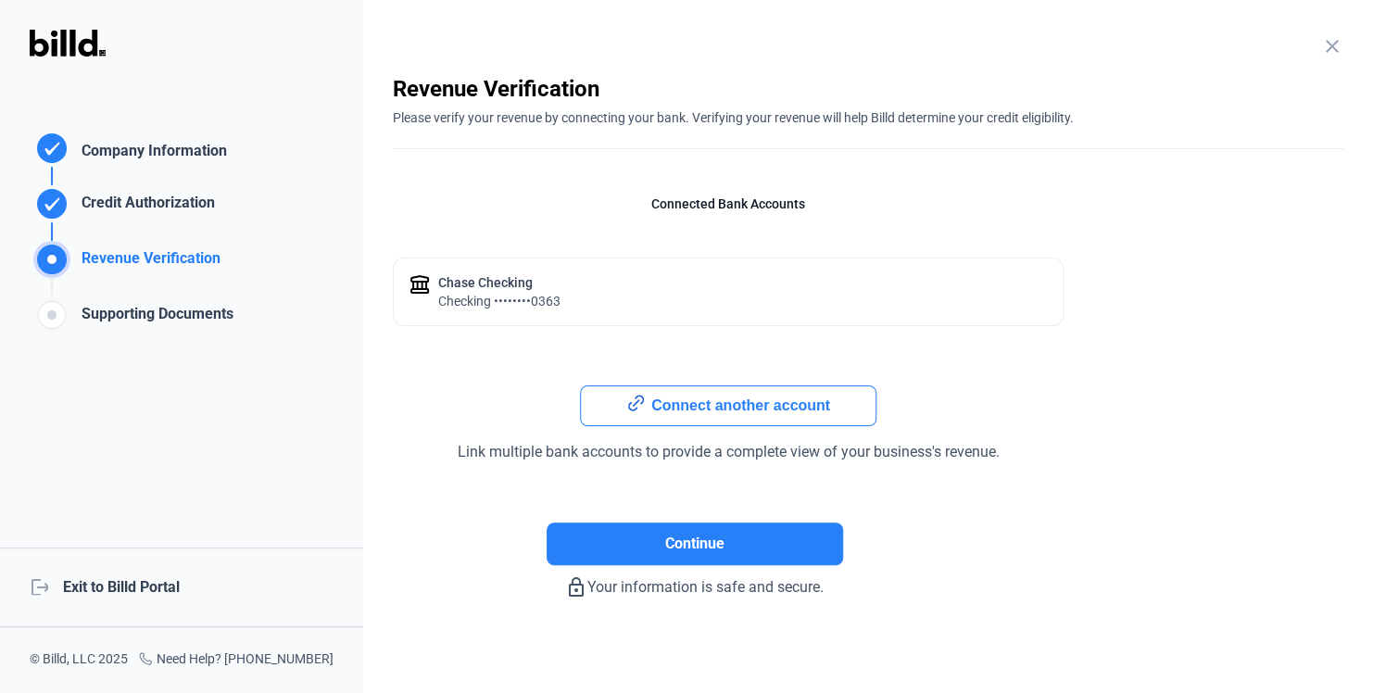
click at [769, 406] on button "Connect another account" at bounding box center [728, 405] width 296 height 41
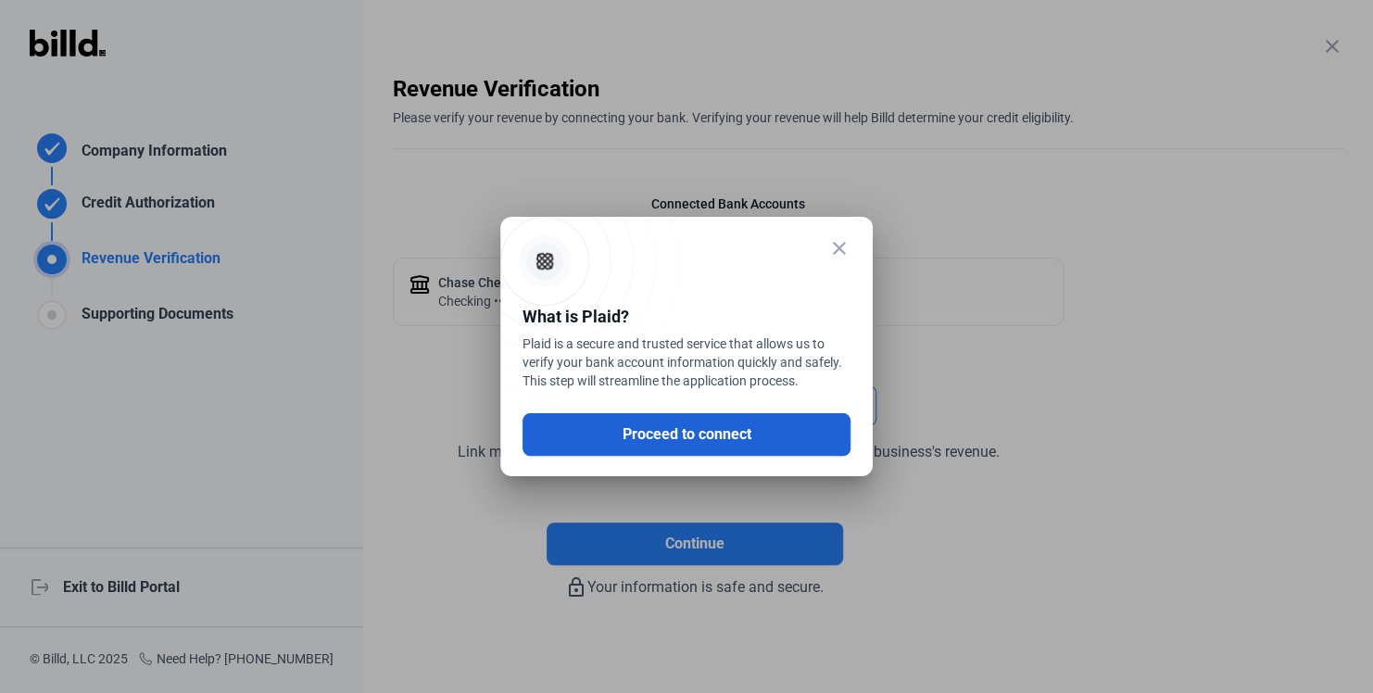
click at [725, 433] on button "Proceed to connect" at bounding box center [686, 434] width 328 height 43
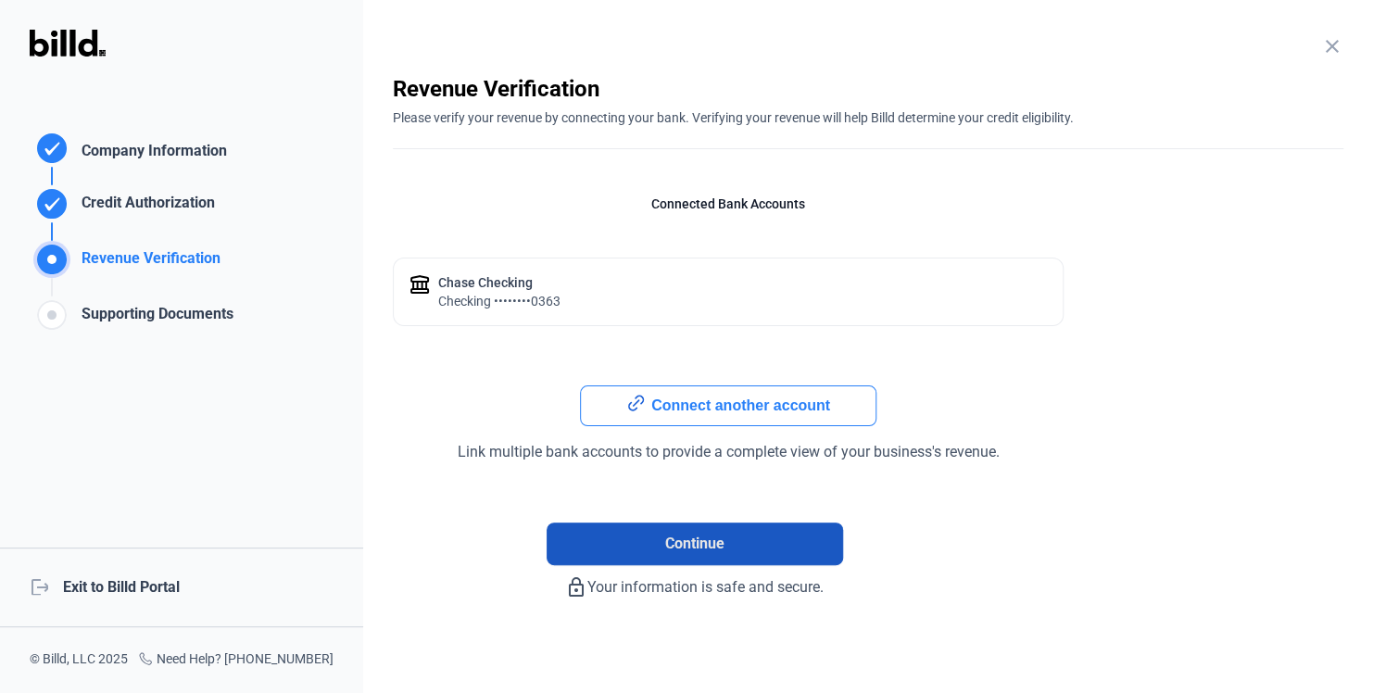
click at [734, 541] on button "Continue" at bounding box center [694, 543] width 296 height 43
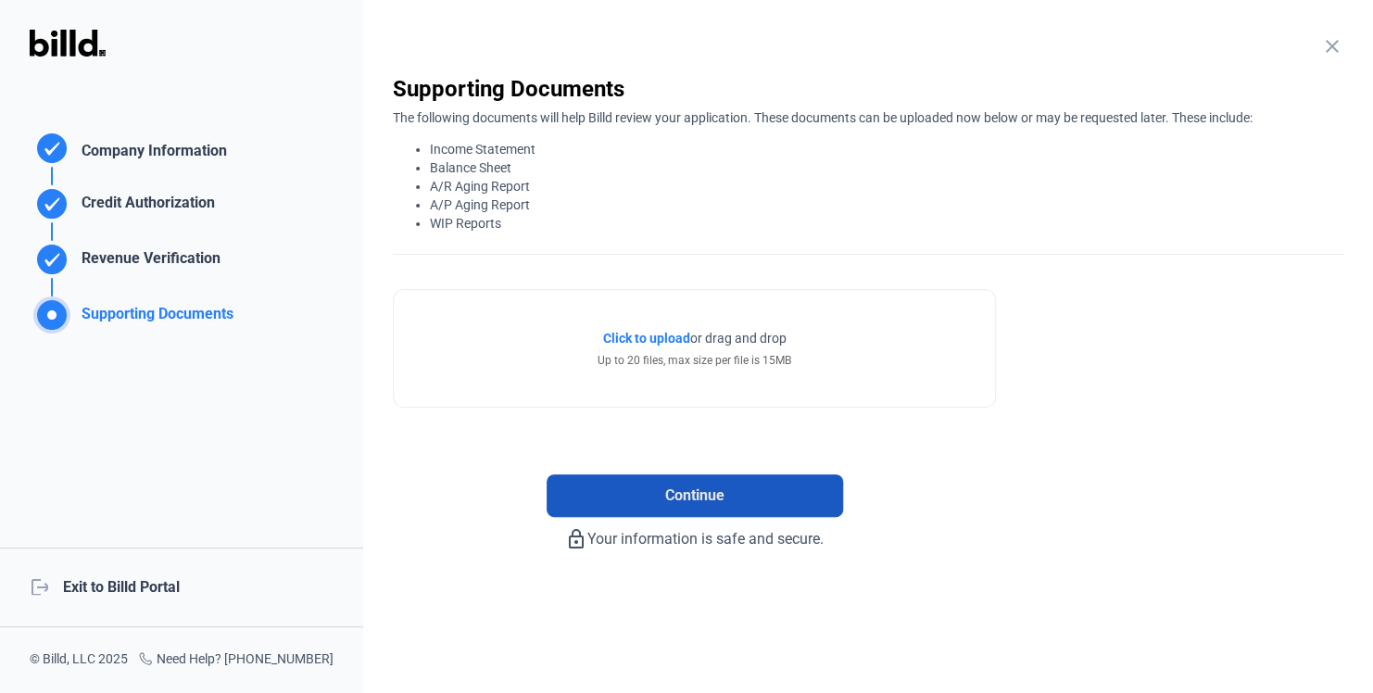
click at [671, 502] on span "Continue" at bounding box center [694, 495] width 59 height 22
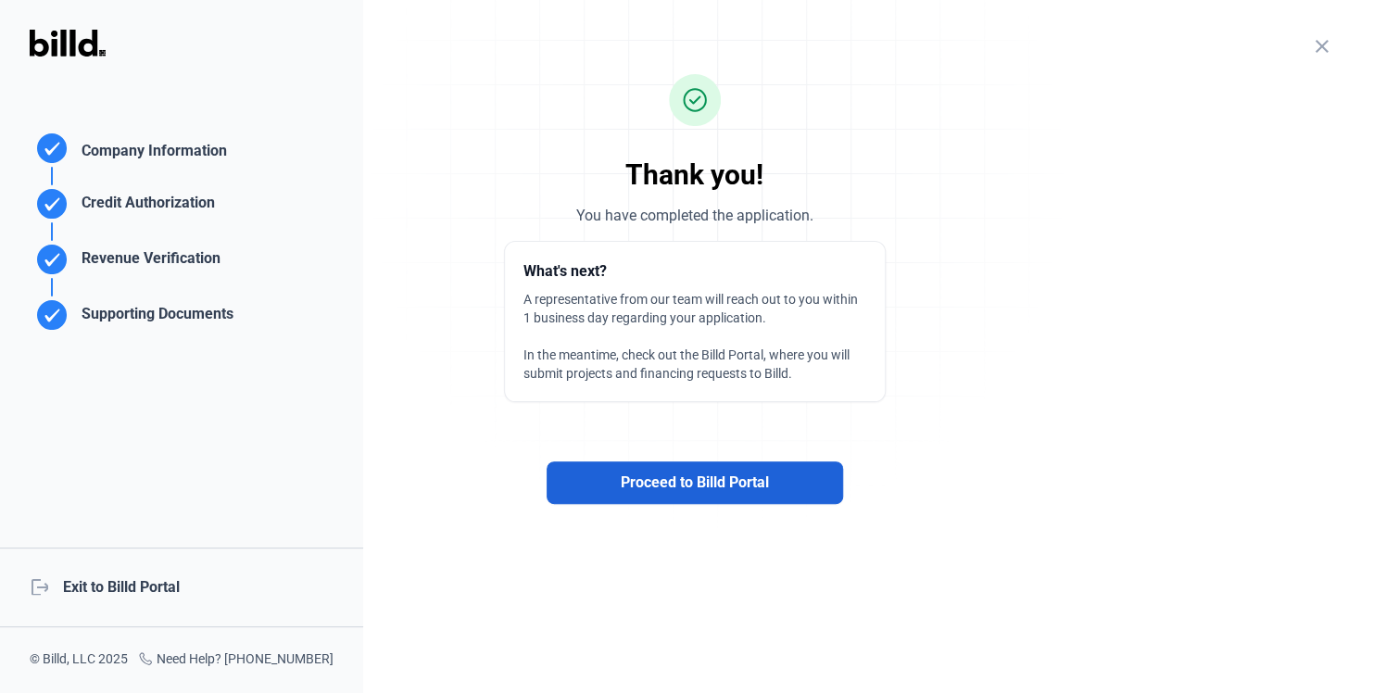
click at [688, 486] on span "Proceed to Billd Portal" at bounding box center [695, 482] width 148 height 22
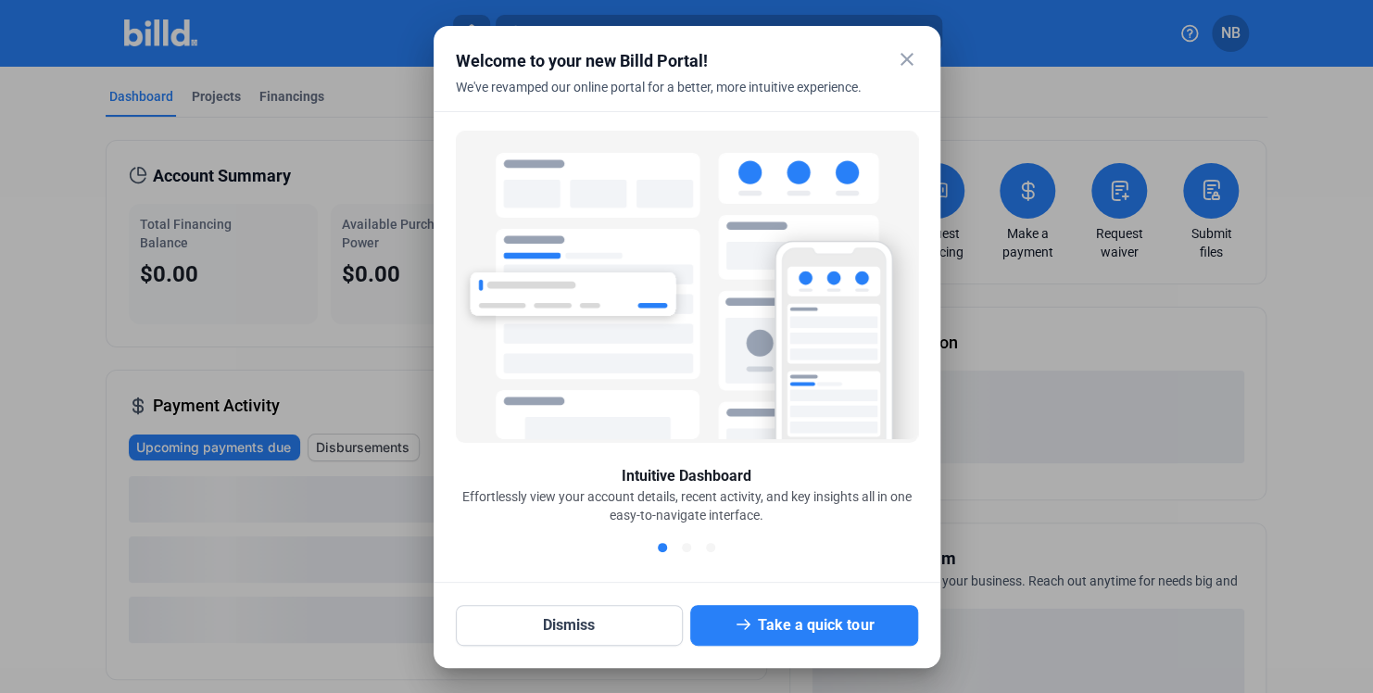
click at [900, 56] on mat-icon "close" at bounding box center [907, 59] width 22 height 22
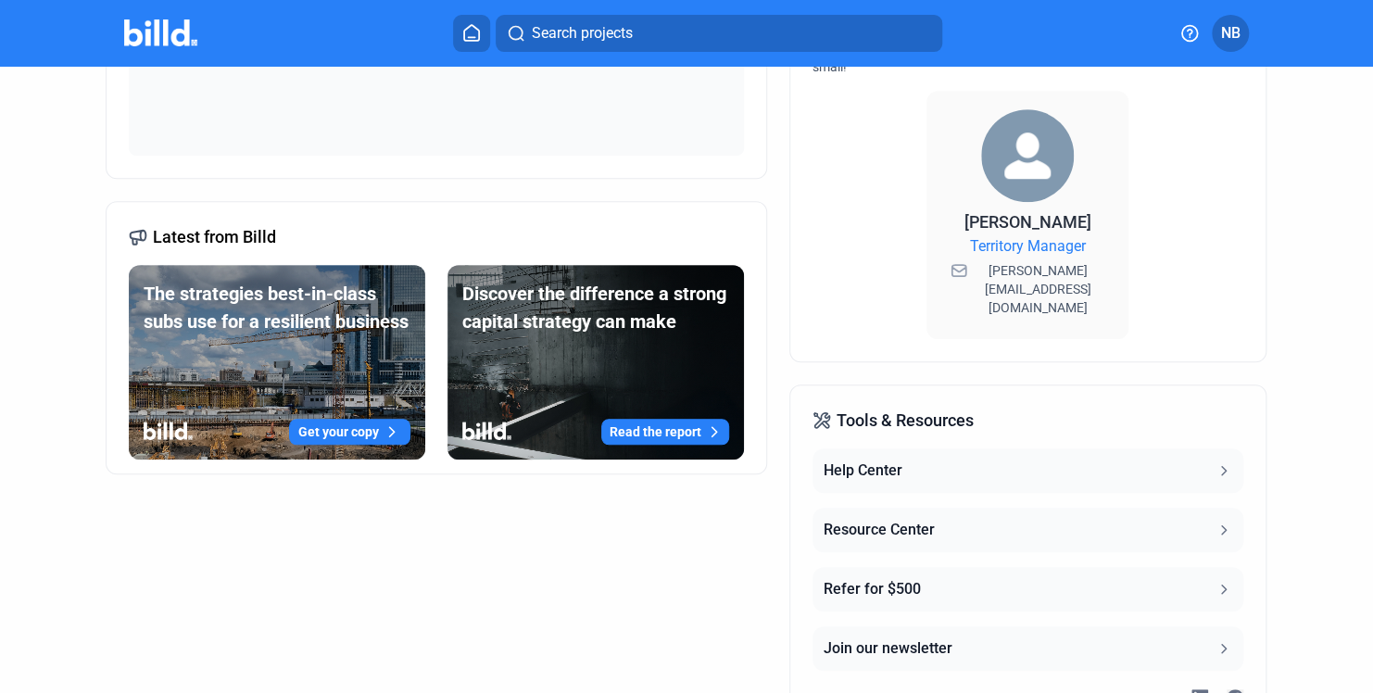
scroll to position [644, 0]
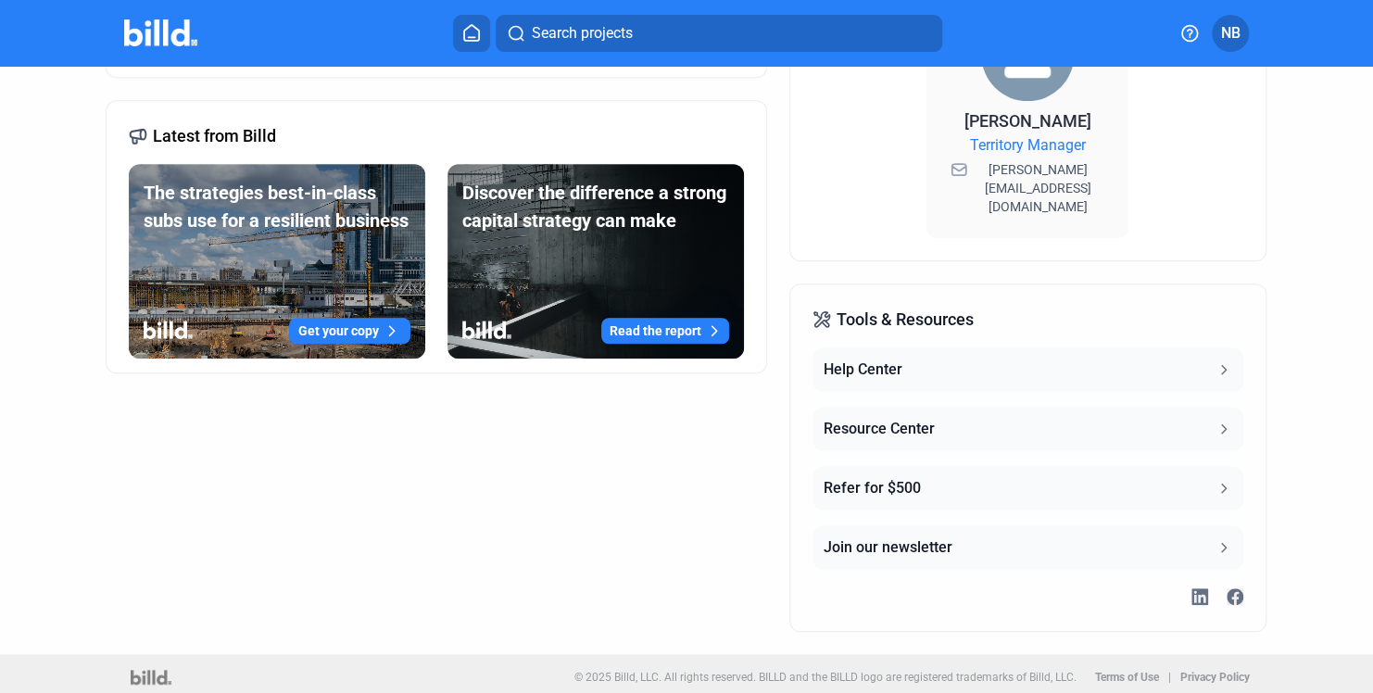
drag, startPoint x: 1, startPoint y: 42, endPoint x: 505, endPoint y: 482, distance: 668.9
click at [505, 482] on div "Account Summary Total Financing Balance $0.00 Available Purchasing Power $0.00 …" at bounding box center [436, 63] width 661 height 1135
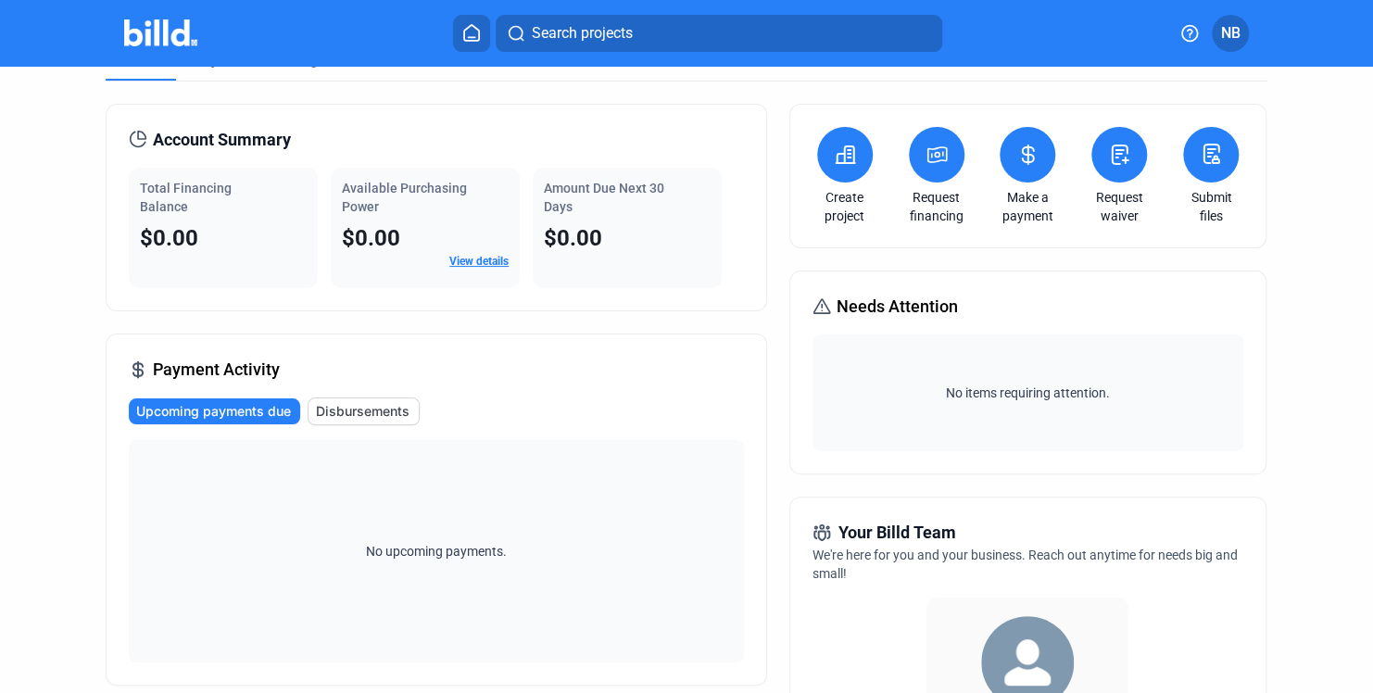
scroll to position [0, 0]
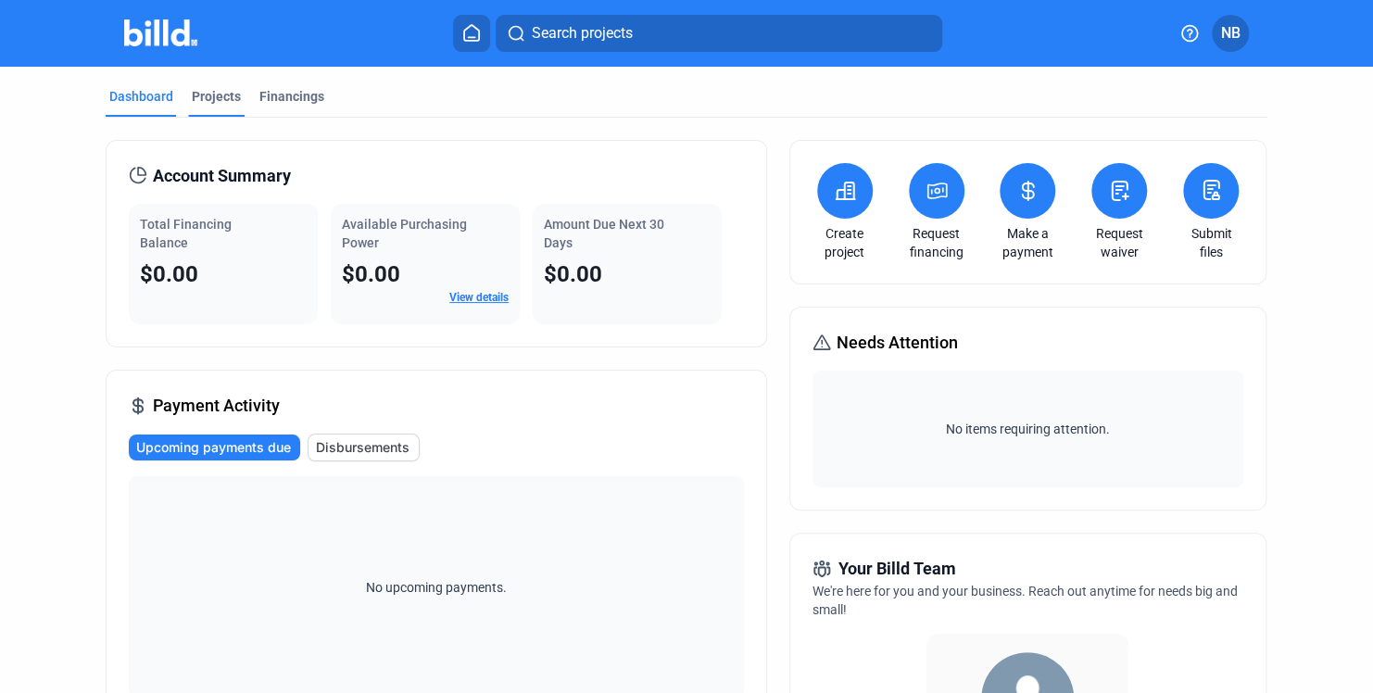
click at [203, 91] on div "Projects" at bounding box center [216, 96] width 49 height 19
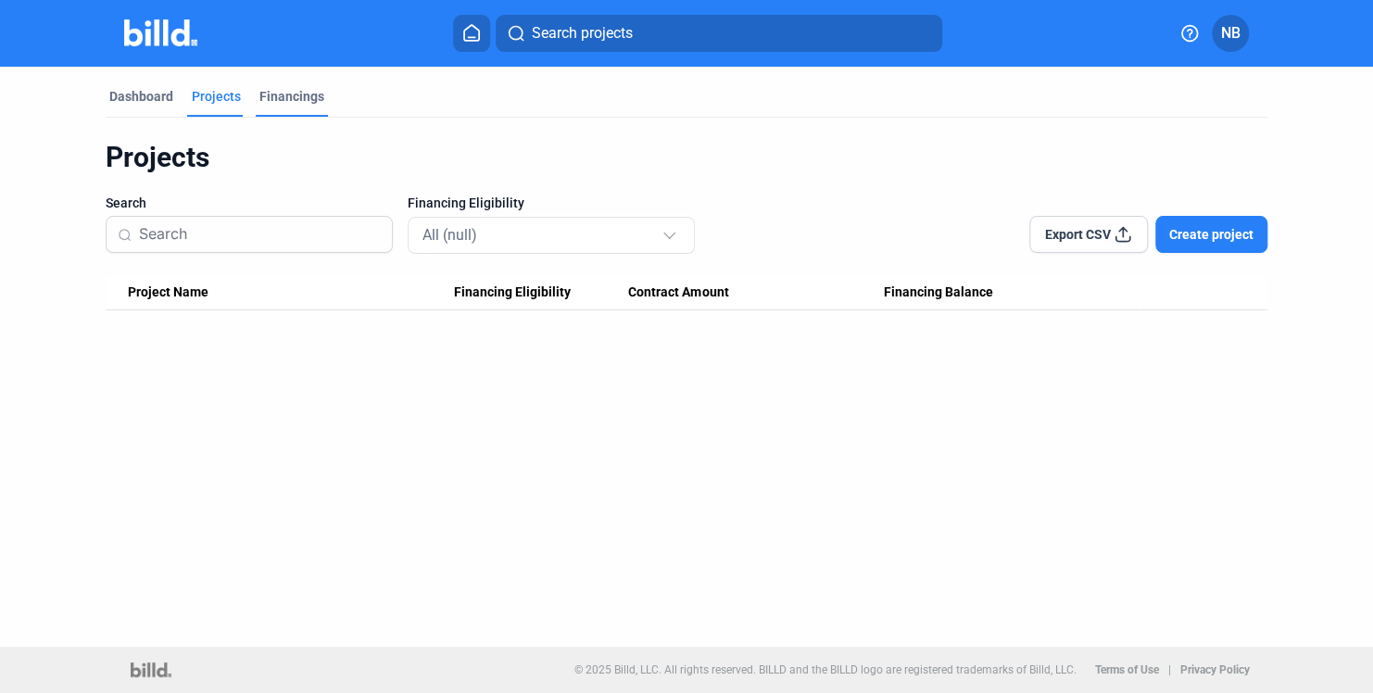
click at [287, 101] on div "Financings" at bounding box center [291, 96] width 65 height 19
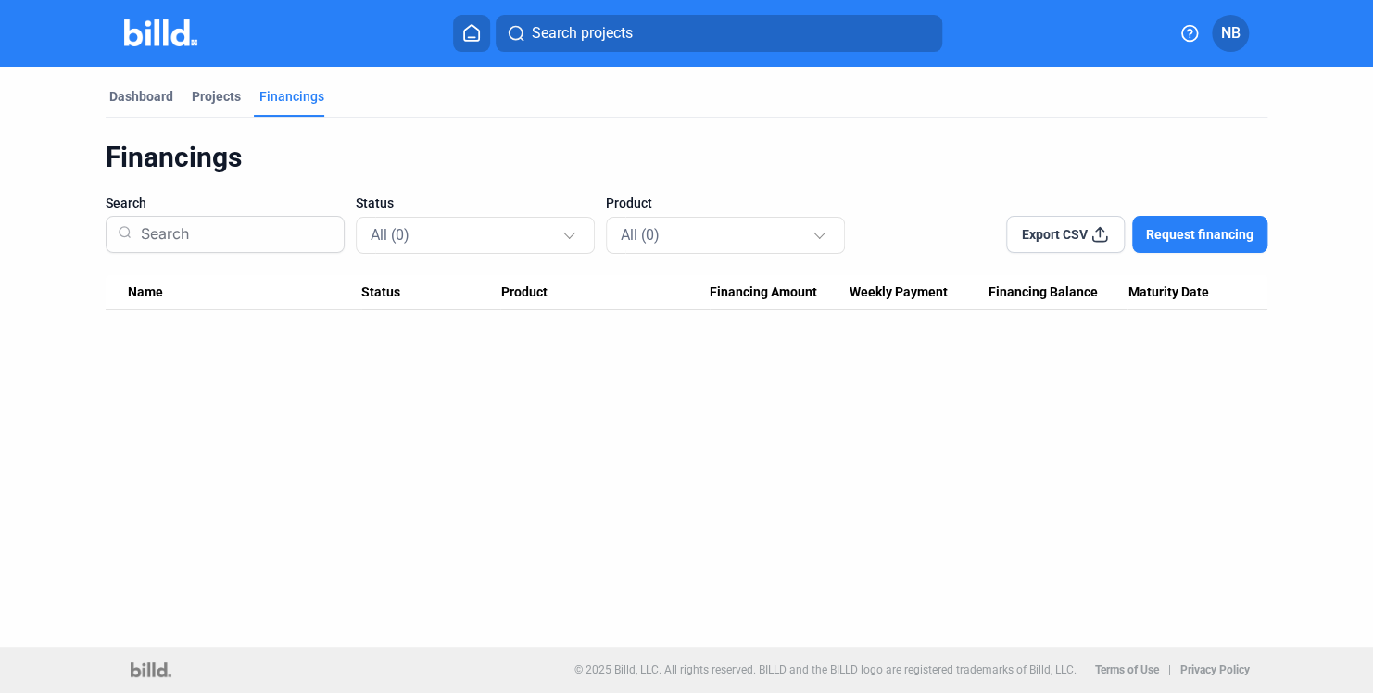
click at [1231, 31] on span "NB" at bounding box center [1230, 33] width 19 height 22
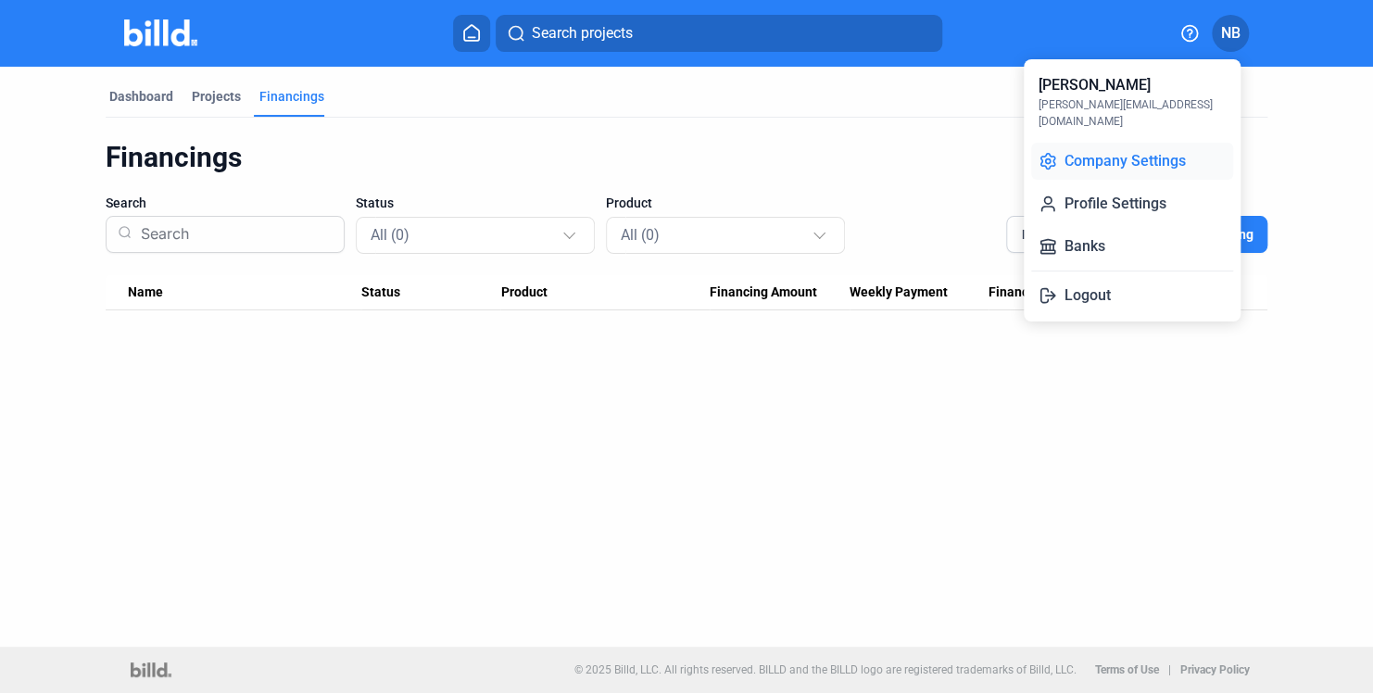
click at [1091, 143] on button "Company Settings" at bounding box center [1132, 161] width 202 height 37
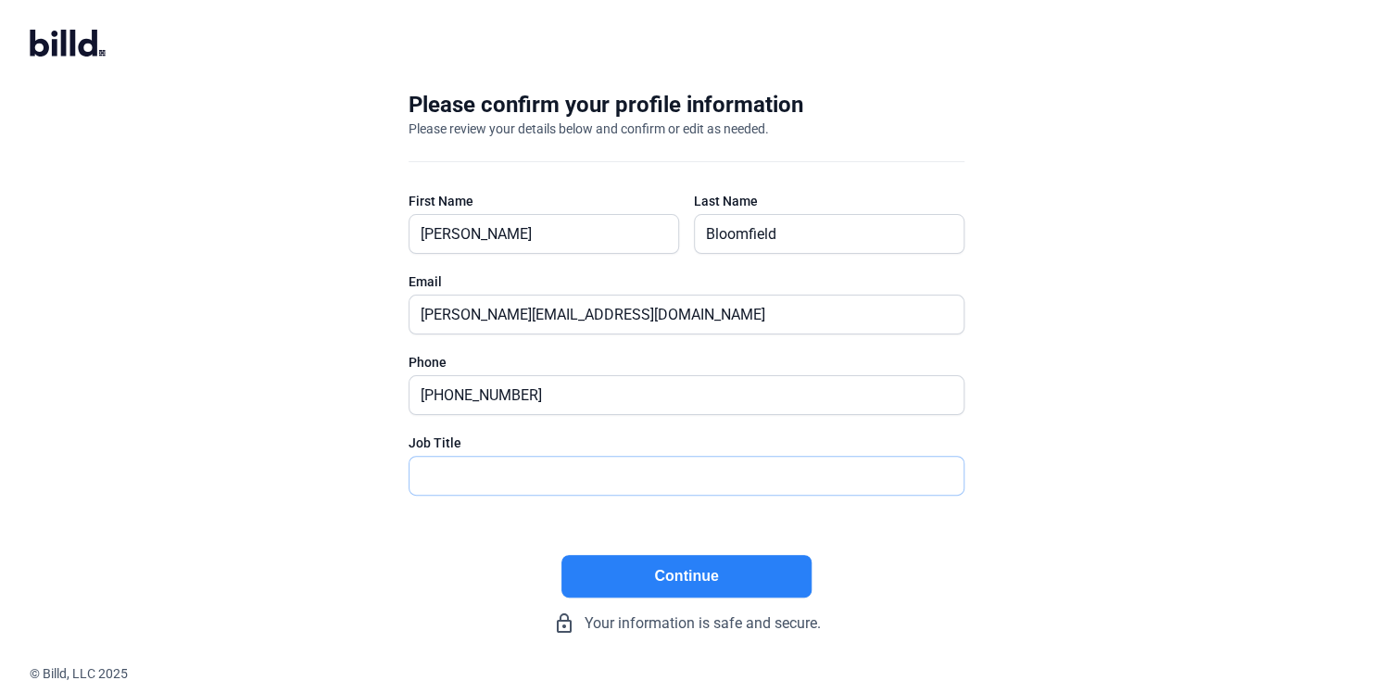
click at [648, 482] on input "text" at bounding box center [675, 476] width 533 height 38
type input "Owner"
click at [737, 567] on button "Continue" at bounding box center [686, 576] width 250 height 43
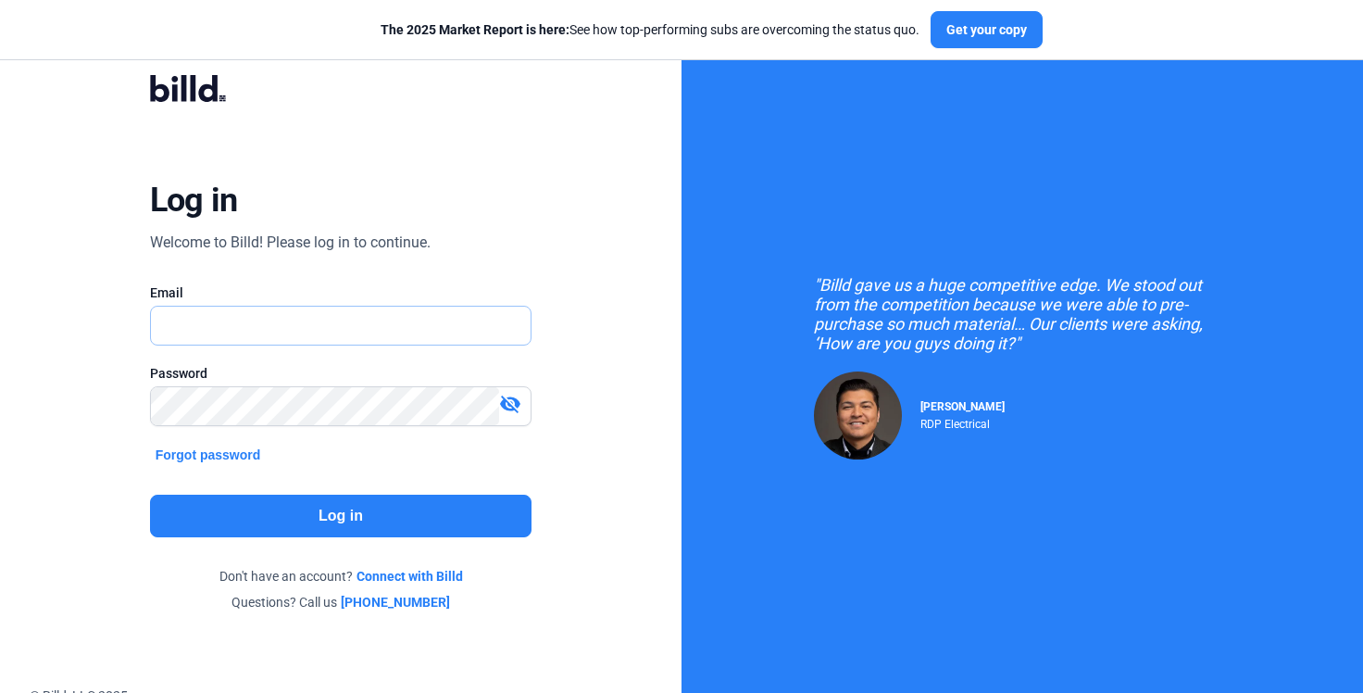
click at [361, 324] on input "text" at bounding box center [331, 326] width 360 height 38
type input "[PERSON_NAME][EMAIL_ADDRESS][DOMAIN_NAME]"
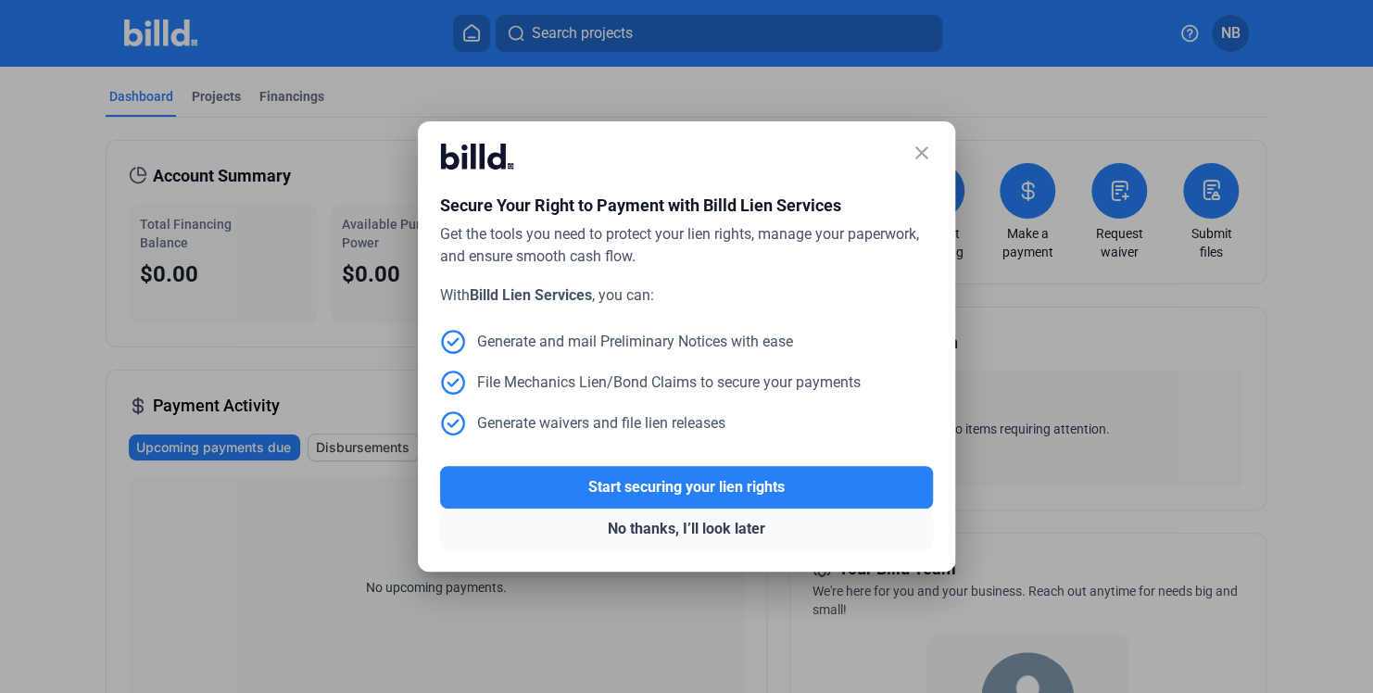
click at [759, 535] on button "No thanks, I’ll look later" at bounding box center [686, 528] width 493 height 41
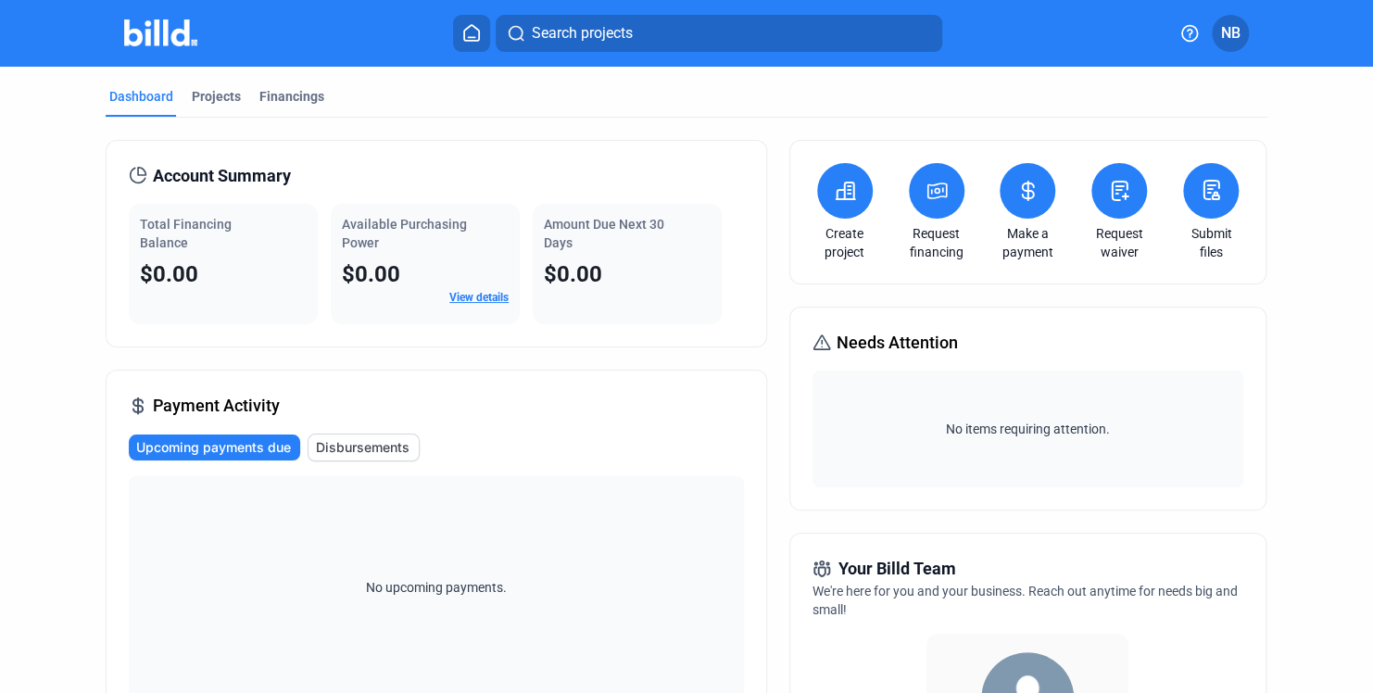
click at [866, 348] on span "Needs Attention" at bounding box center [896, 343] width 121 height 26
click at [959, 425] on span "No items requiring attention." at bounding box center [1028, 429] width 417 height 19
click at [1000, 432] on span "No items requiring attention." at bounding box center [1028, 429] width 417 height 19
click at [1206, 218] on div "Submit files" at bounding box center [1210, 212] width 65 height 98
click at [1206, 210] on button at bounding box center [1211, 191] width 56 height 56
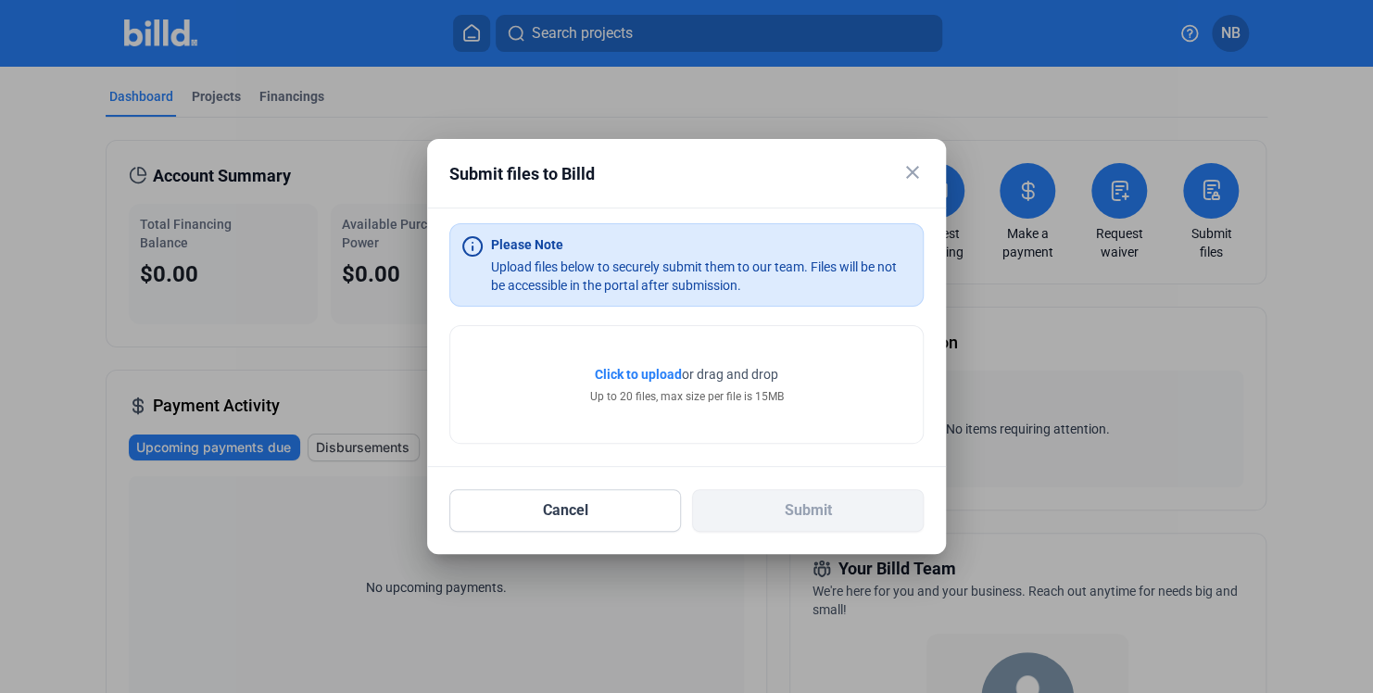
click at [658, 372] on span "Click to upload" at bounding box center [638, 374] width 87 height 15
click at [639, 374] on span "Click to upload" at bounding box center [638, 374] width 87 height 15
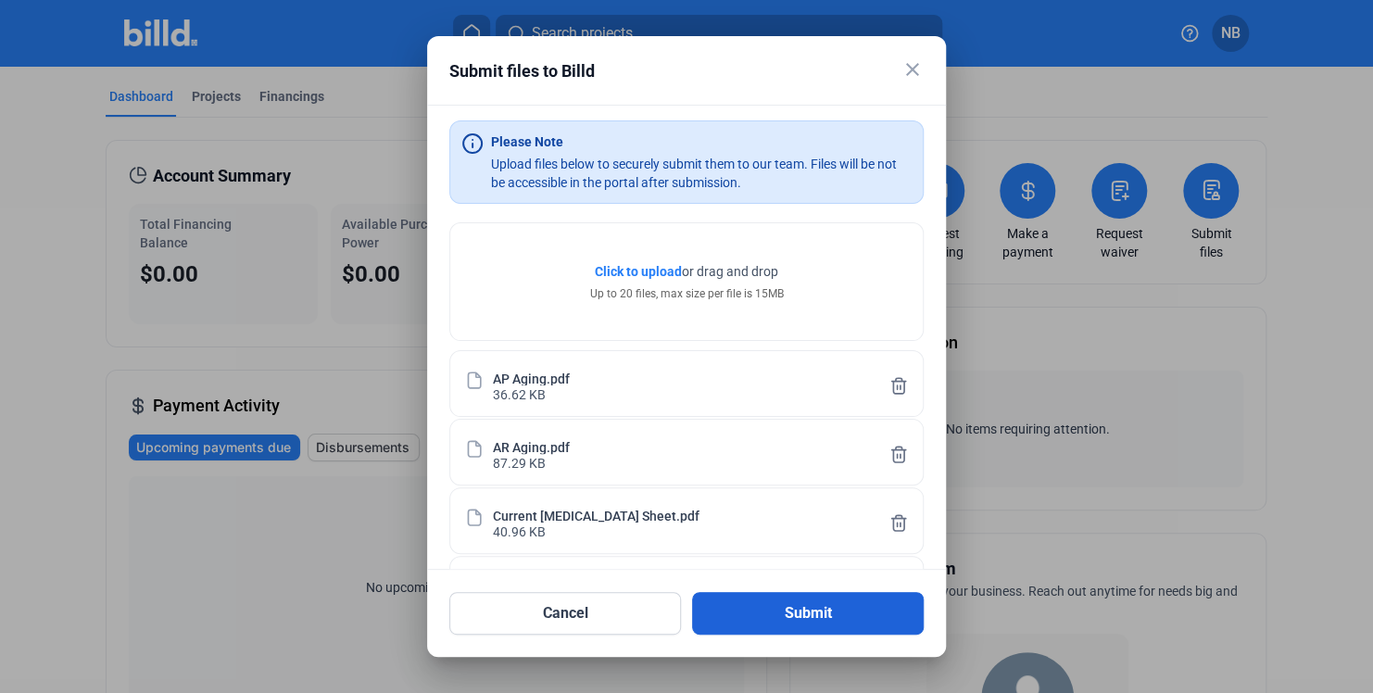
click at [825, 601] on button "Submit" at bounding box center [808, 613] width 232 height 43
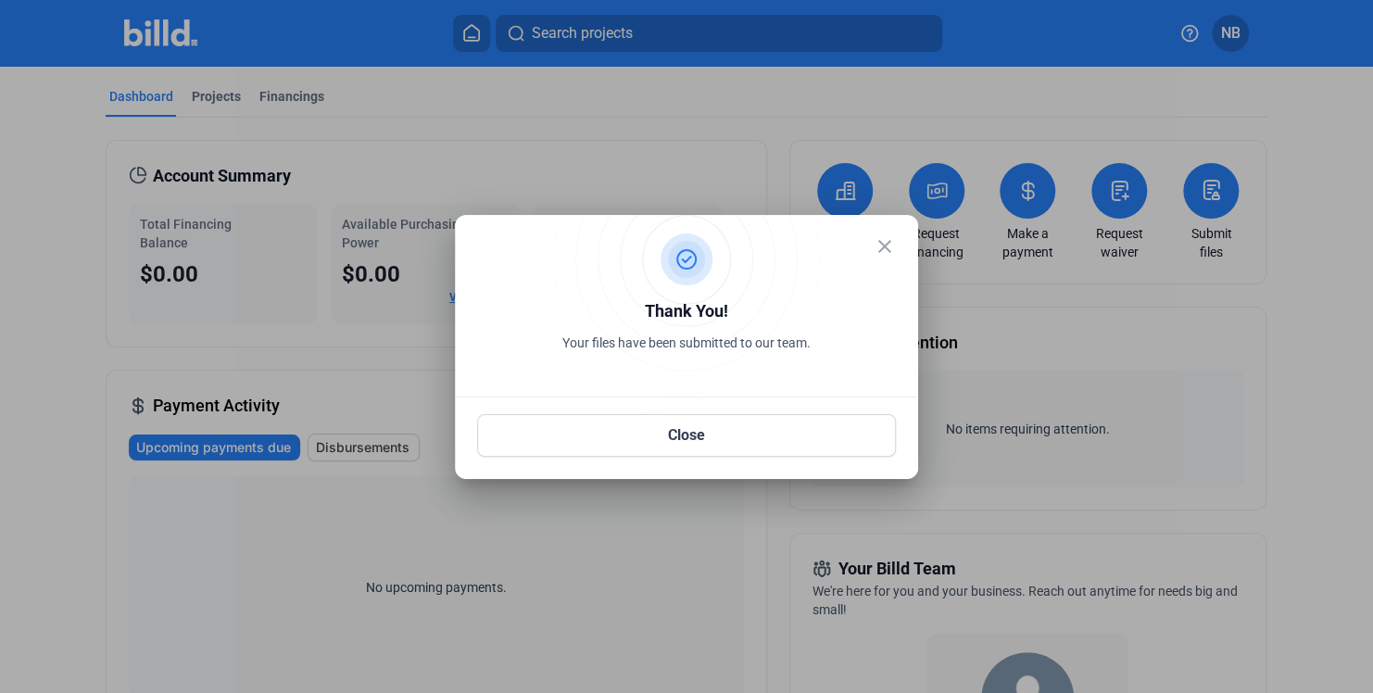
click at [878, 248] on mat-icon "close" at bounding box center [884, 246] width 22 height 22
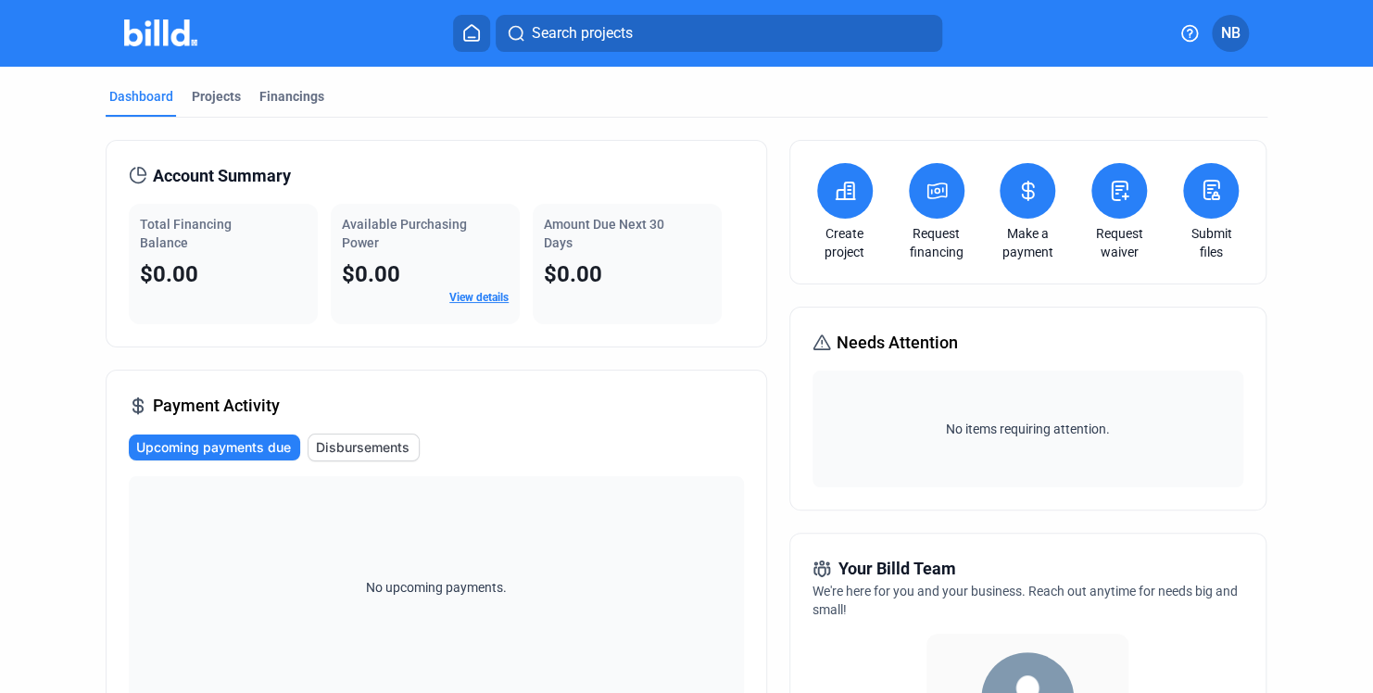
click at [1237, 38] on span "NB" at bounding box center [1230, 33] width 19 height 22
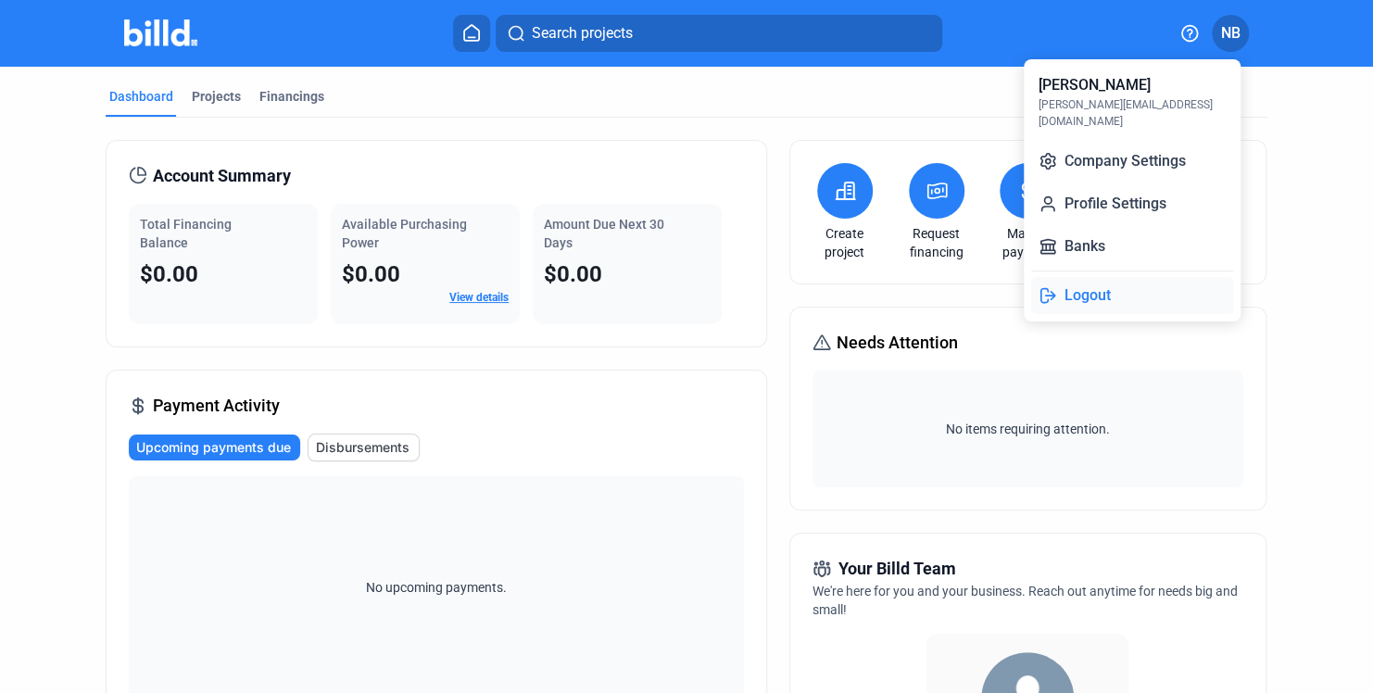
click at [1101, 277] on button "Logout" at bounding box center [1132, 295] width 202 height 37
